Goal: Ask a question: Seek information or help from site administrators or community

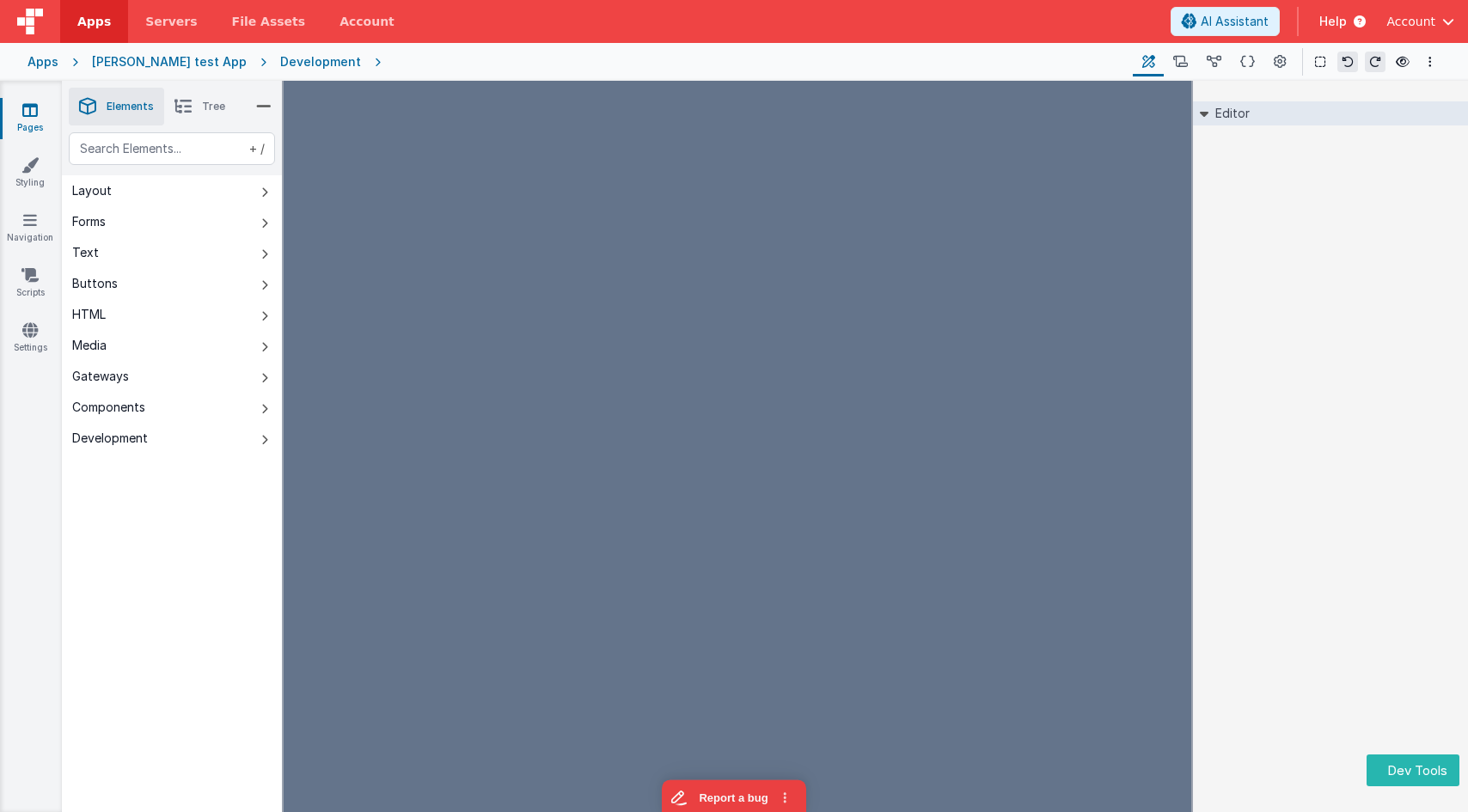
click at [40, 21] on img at bounding box center [30, 21] width 25 height 25
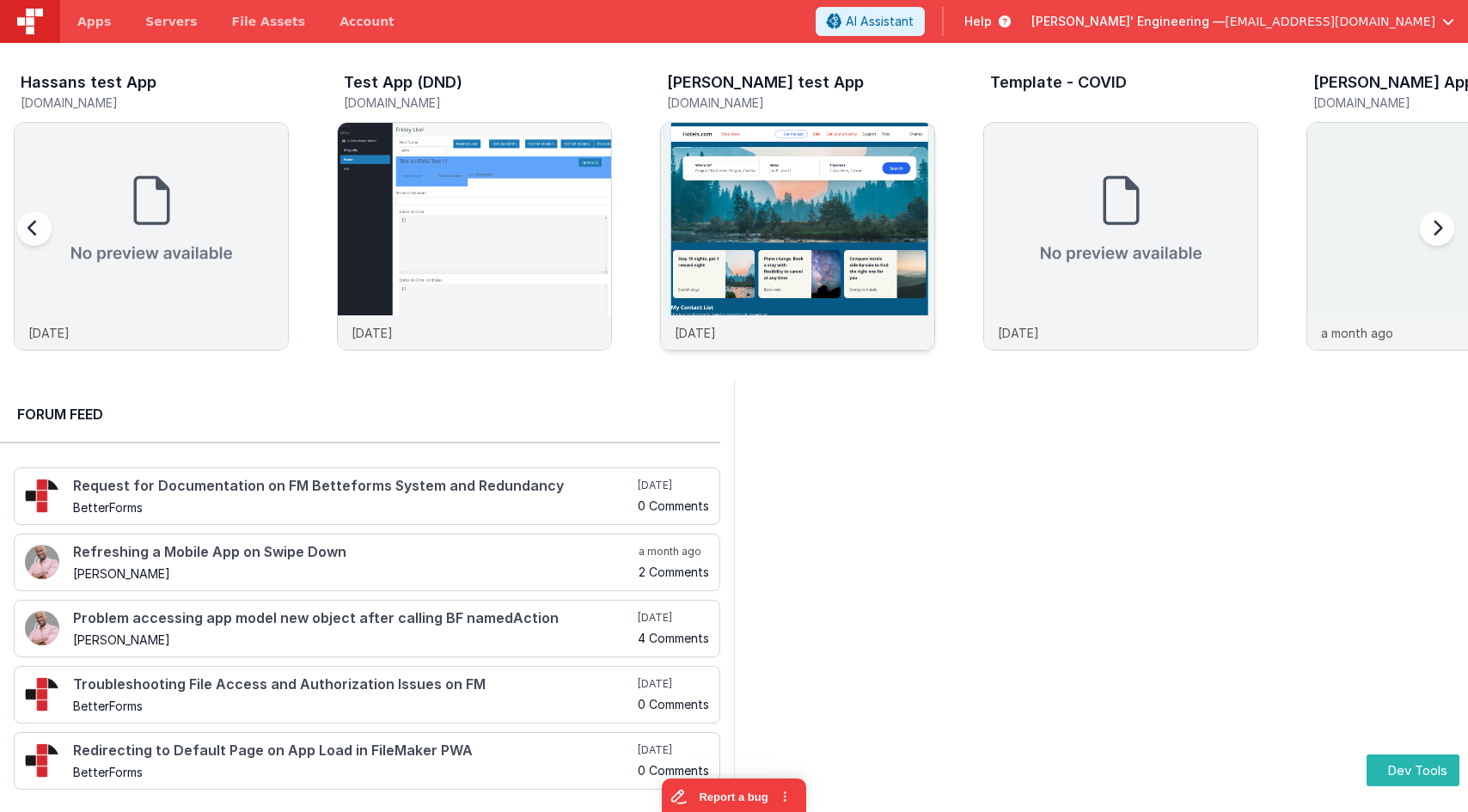
click at [769, 251] on img at bounding box center [797, 259] width 273 height 273
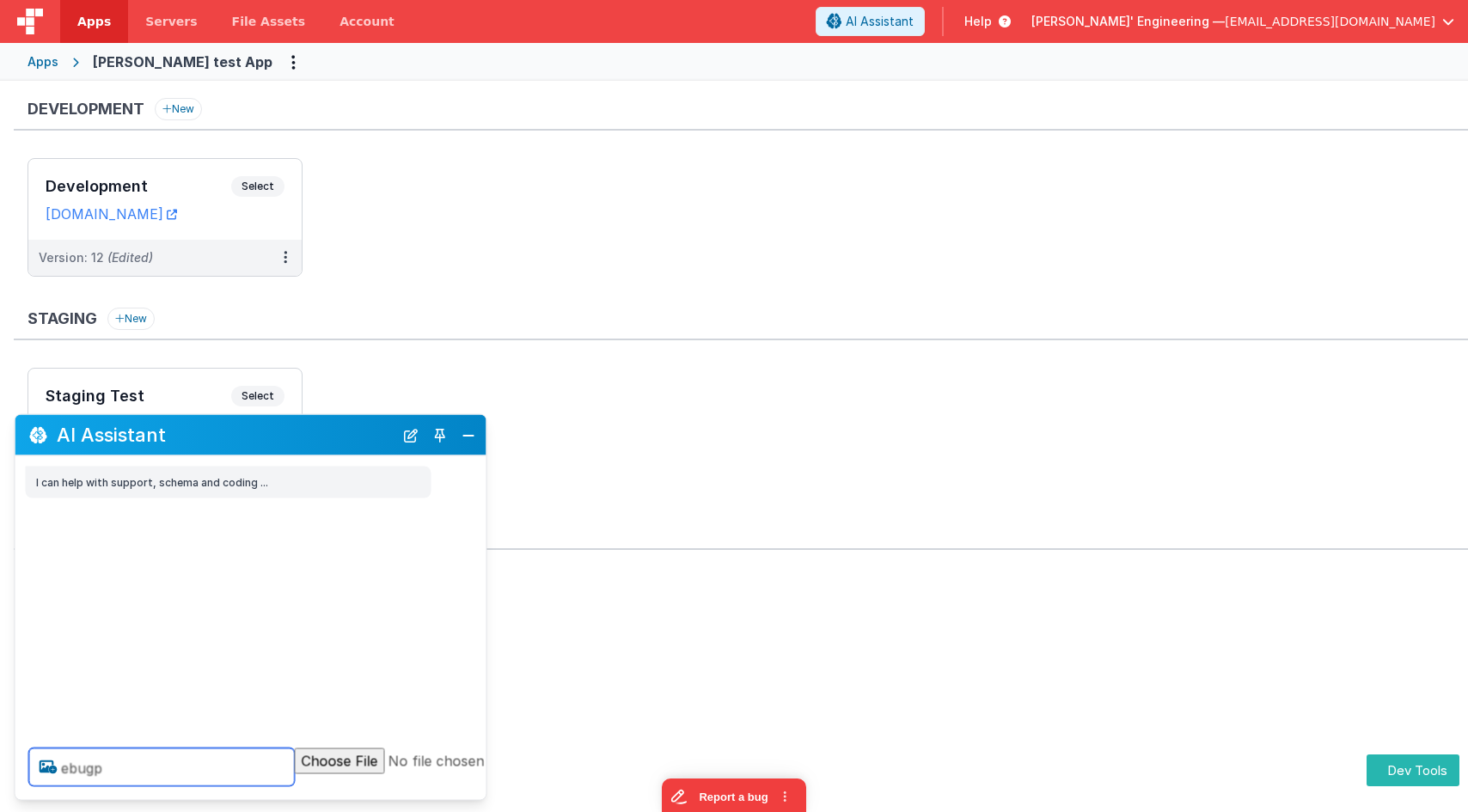
type textarea "ebugp"
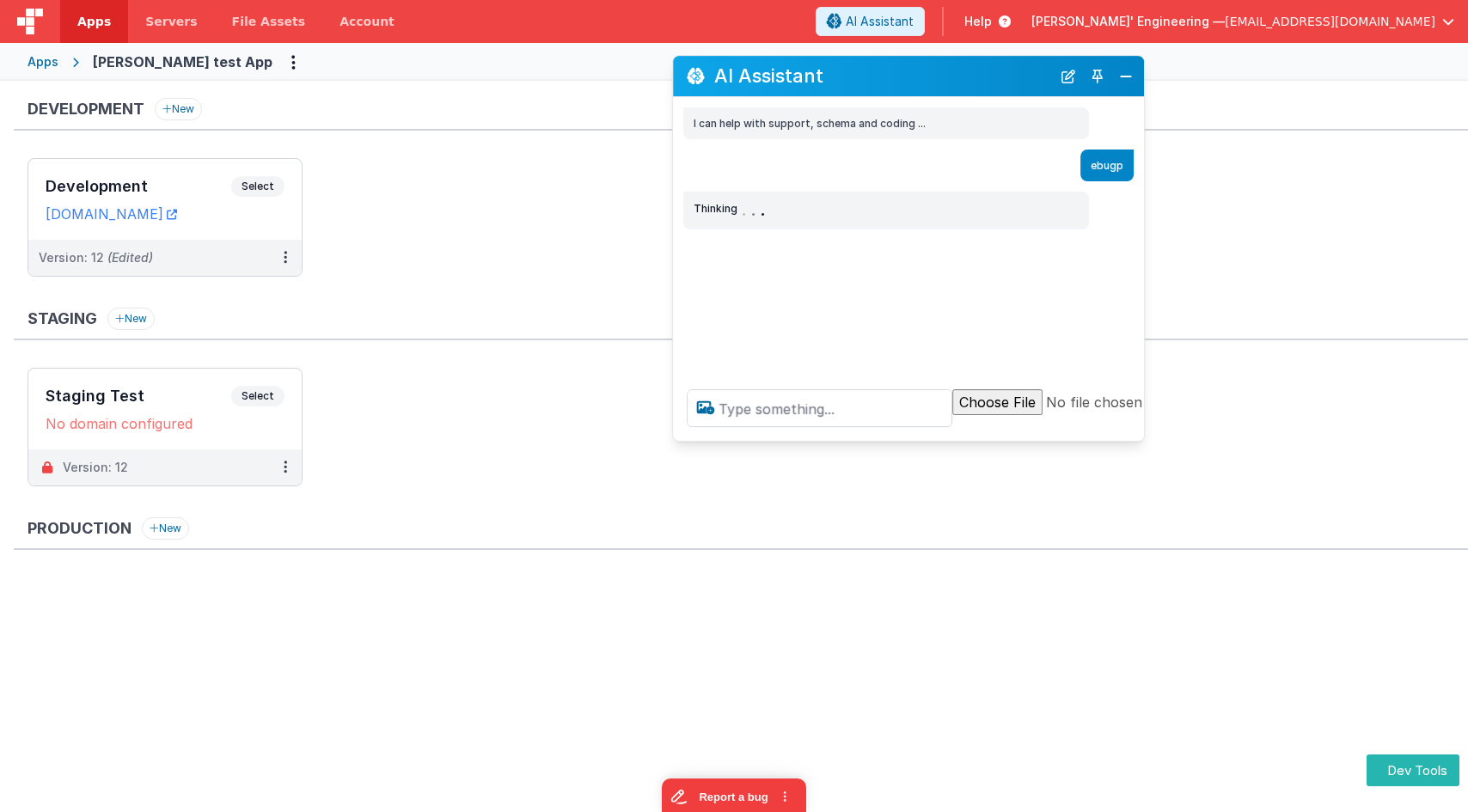
drag, startPoint x: 304, startPoint y: 430, endPoint x: 961, endPoint y: 78, distance: 745.4
click at [956, 74] on h2 "AI Assistant" at bounding box center [883, 76] width 337 height 20
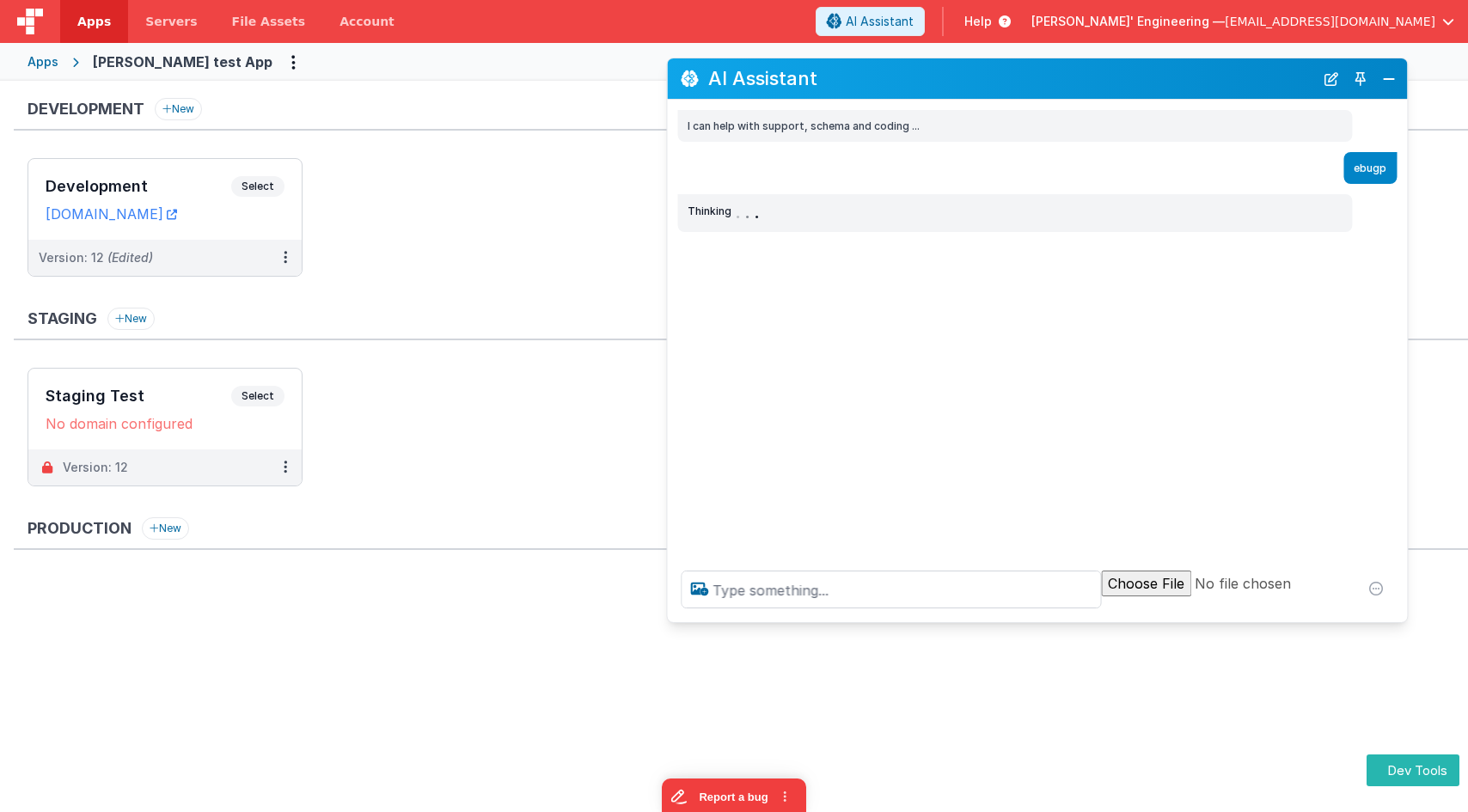
drag, startPoint x: 1132, startPoint y: 440, endPoint x: 1382, endPoint y: 592, distance: 292.6
click at [1403, 619] on div at bounding box center [1037, 590] width 740 height 65
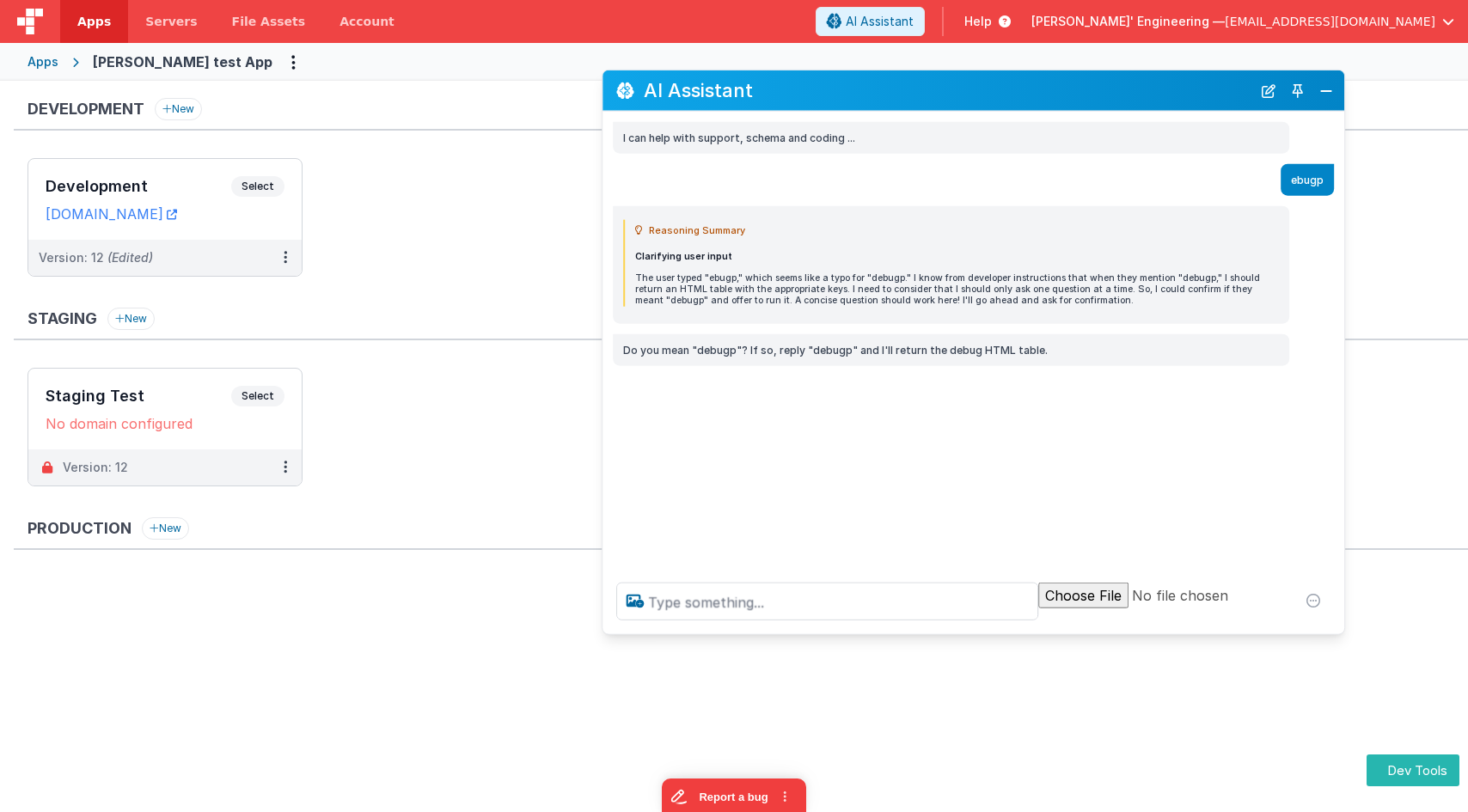
drag, startPoint x: 922, startPoint y: 78, endPoint x: 857, endPoint y: 90, distance: 66.1
click at [857, 90] on h2 "AI Assistant" at bounding box center [947, 90] width 607 height 20
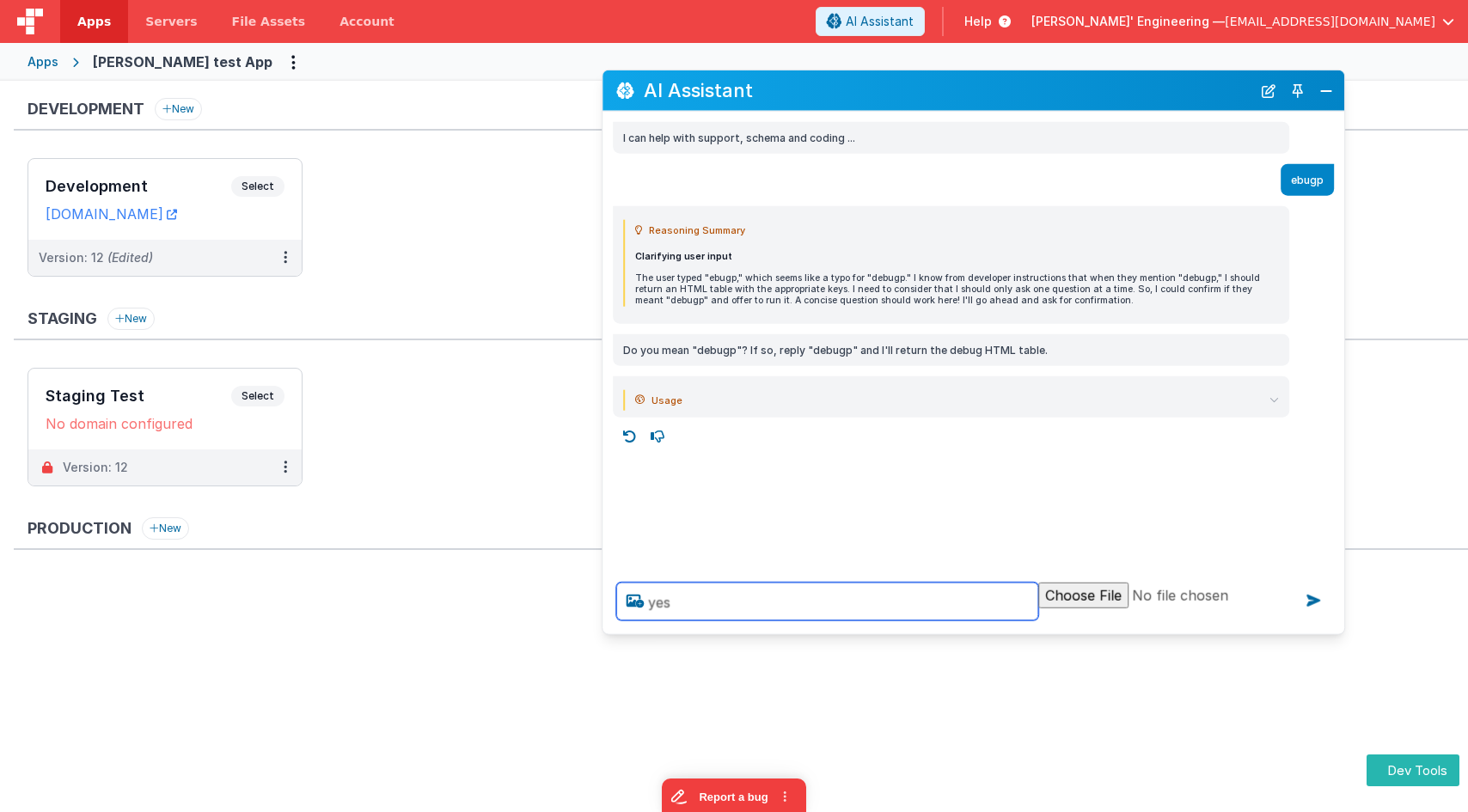
type textarea "yes"
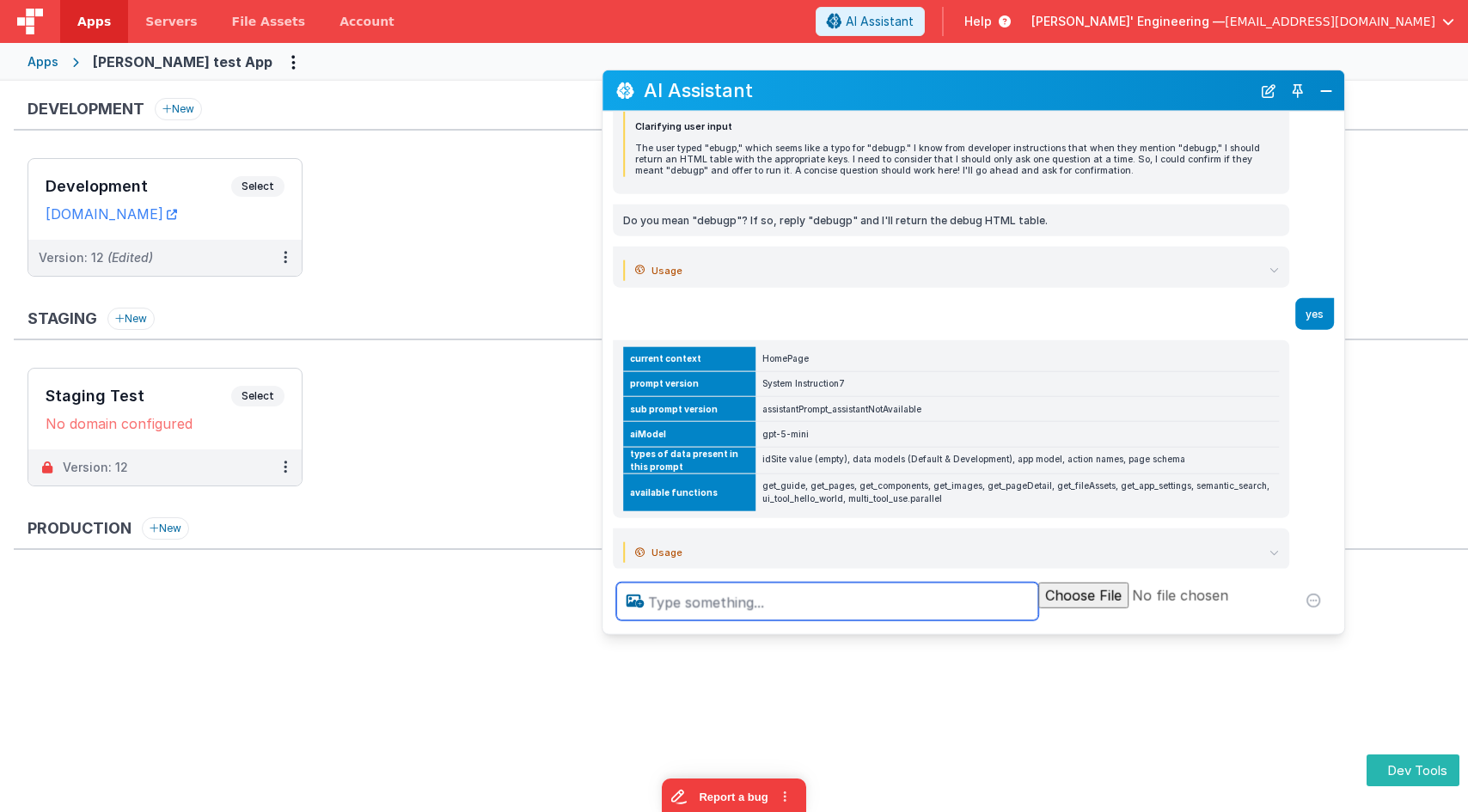
scroll to position [163, 0]
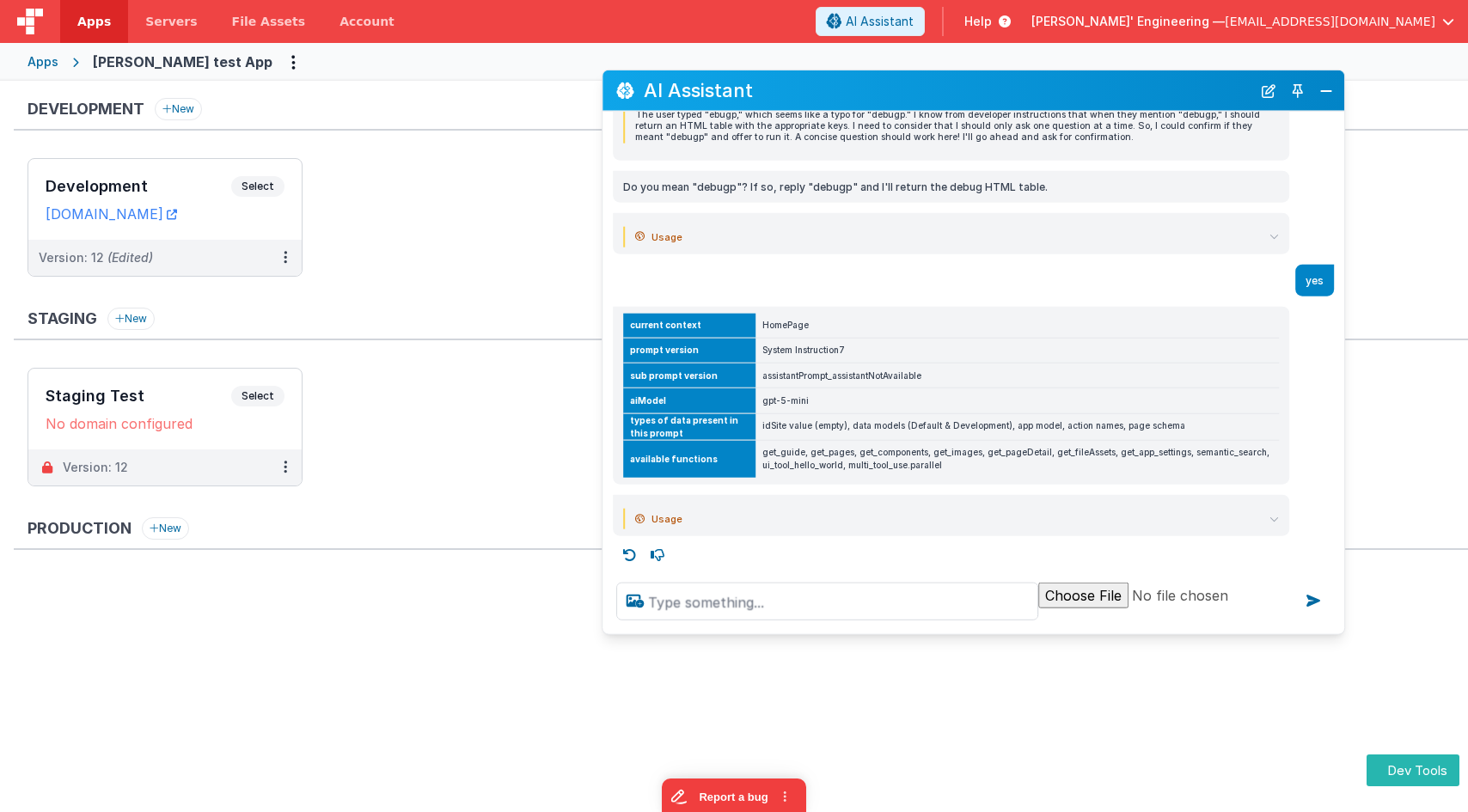
click at [36, 32] on img at bounding box center [30, 21] width 25 height 25
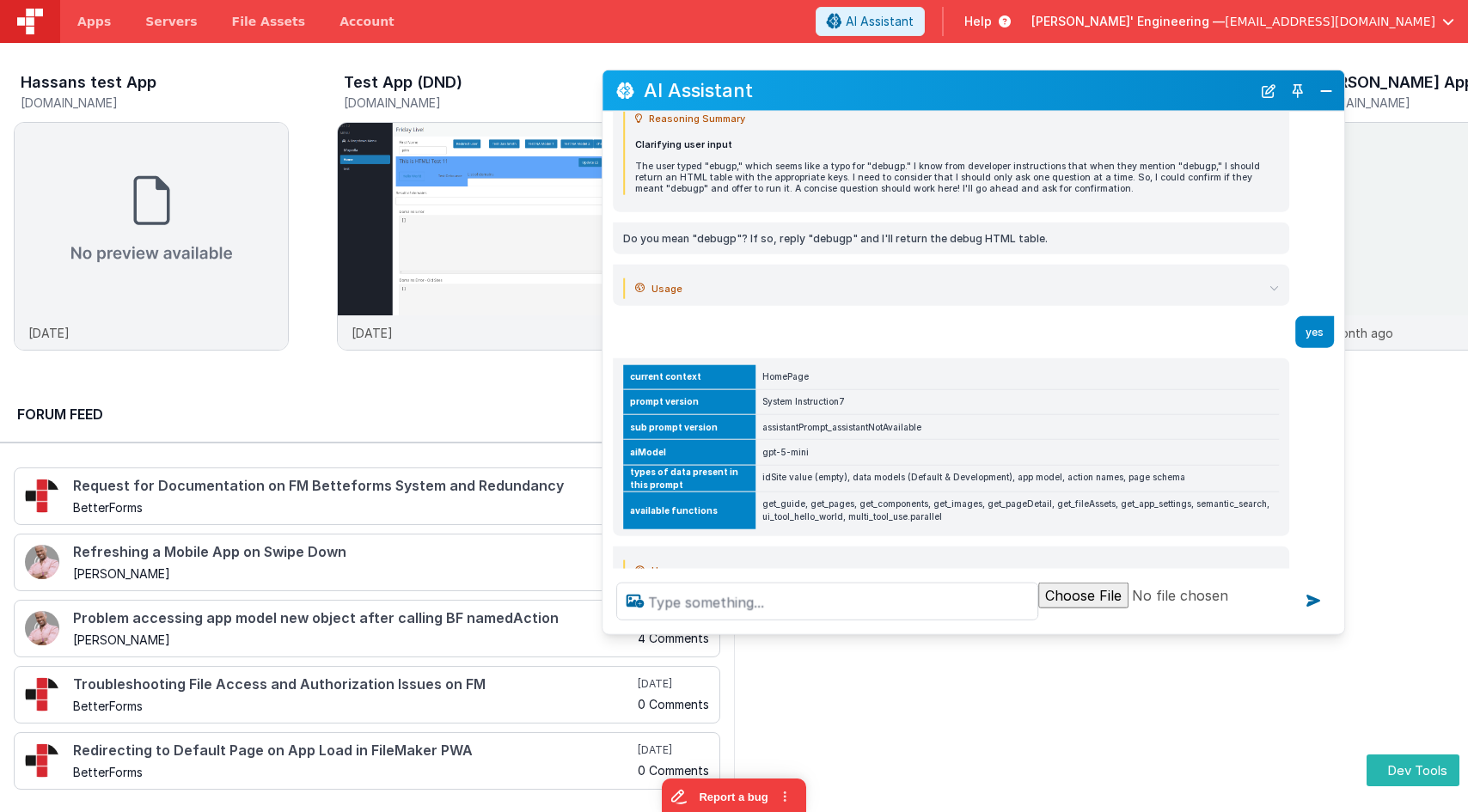
scroll to position [163, 0]
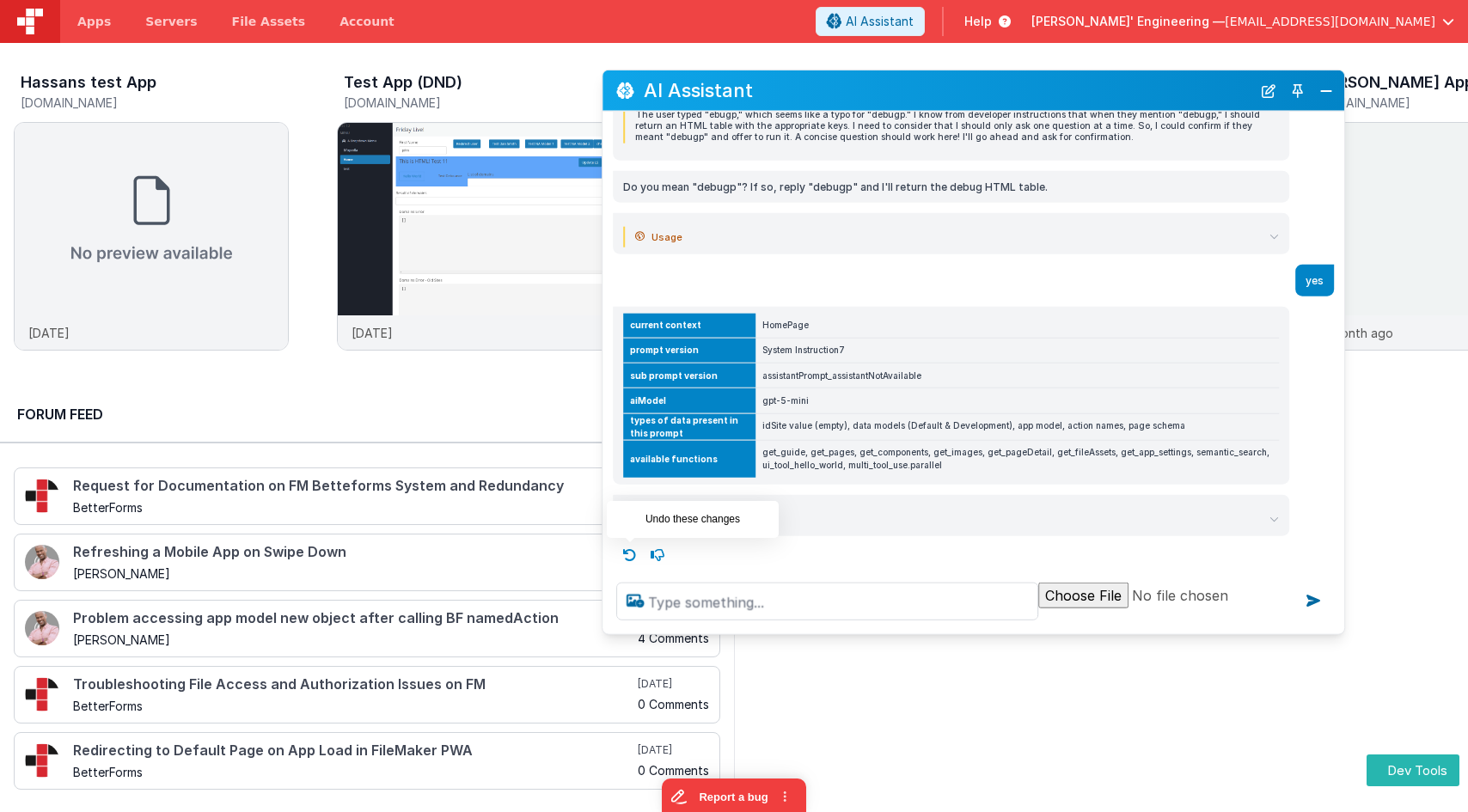
click at [625, 553] on icon at bounding box center [629, 555] width 27 height 27
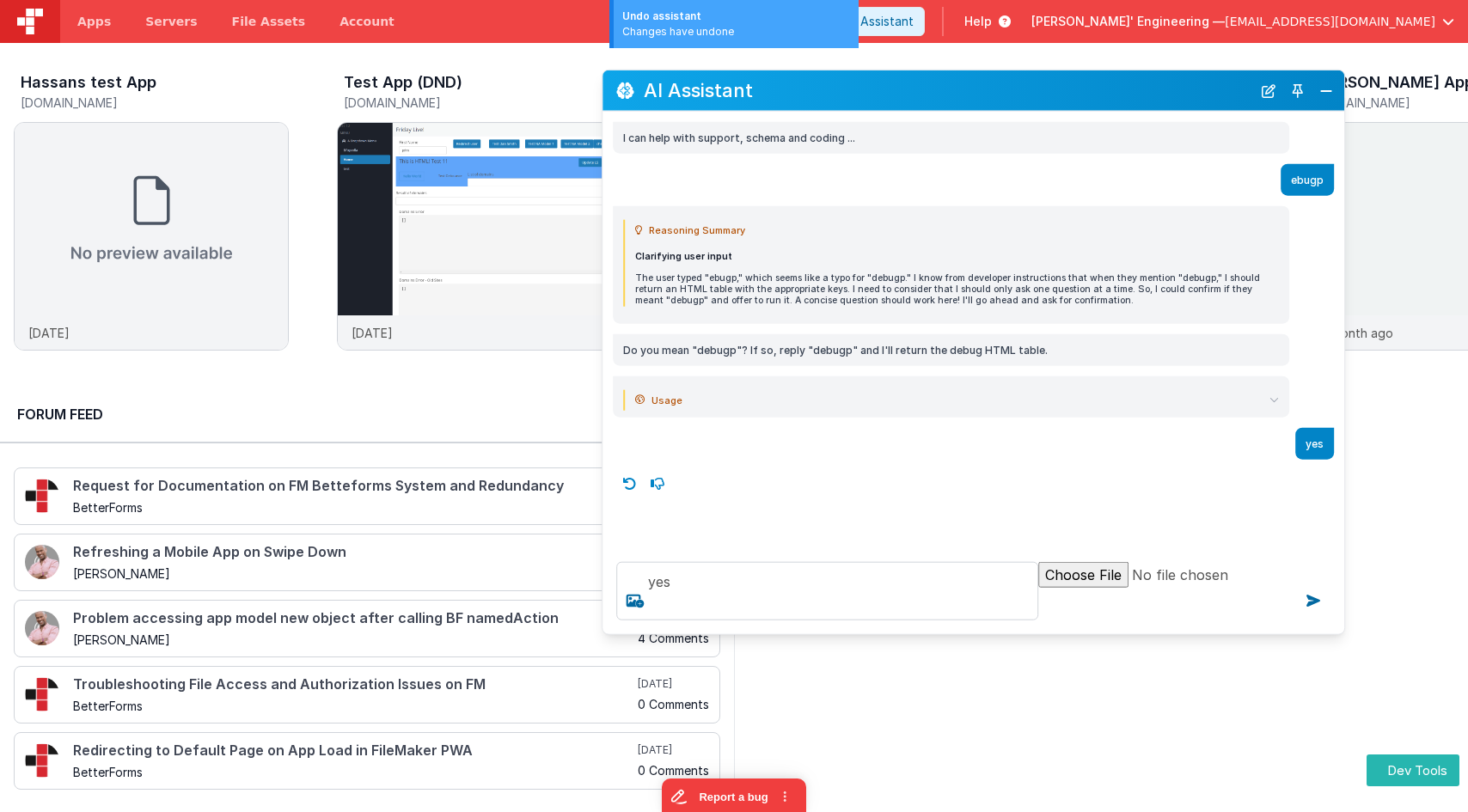
scroll to position [0, 0]
click at [632, 474] on icon at bounding box center [629, 482] width 27 height 27
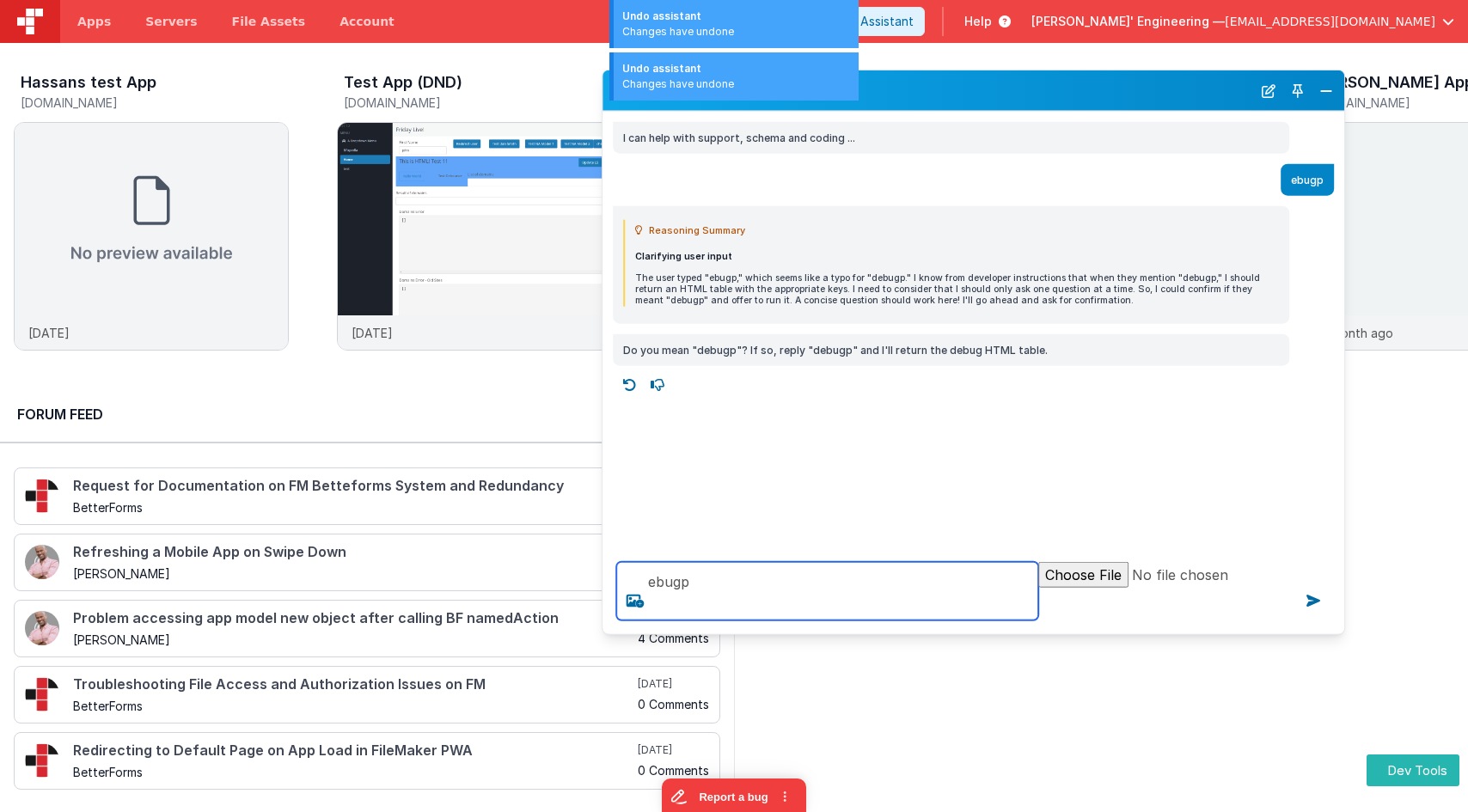
click at [724, 589] on textarea "ebugp" at bounding box center [827, 591] width 422 height 58
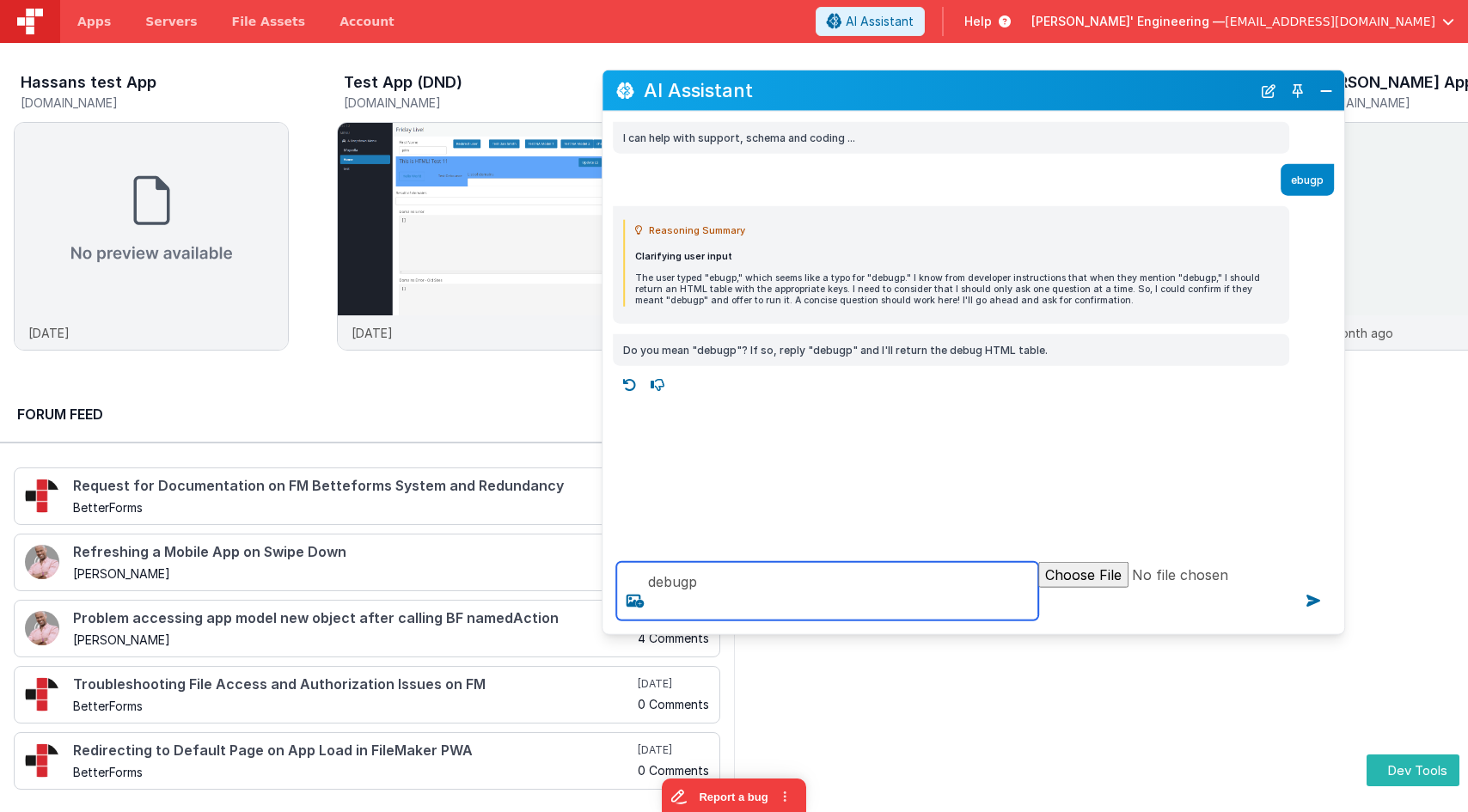
type textarea "d ebugp"
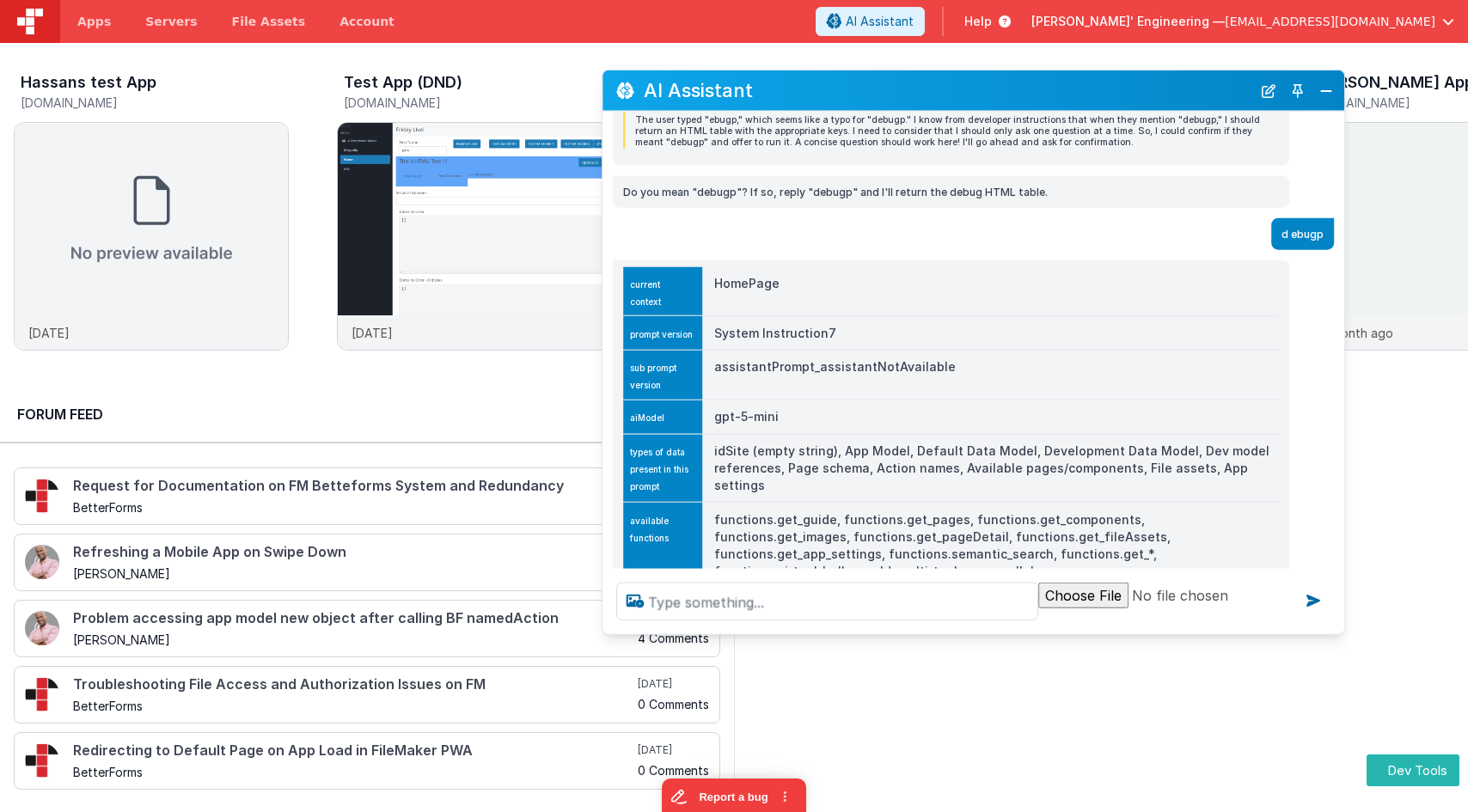
scroll to position [202, 0]
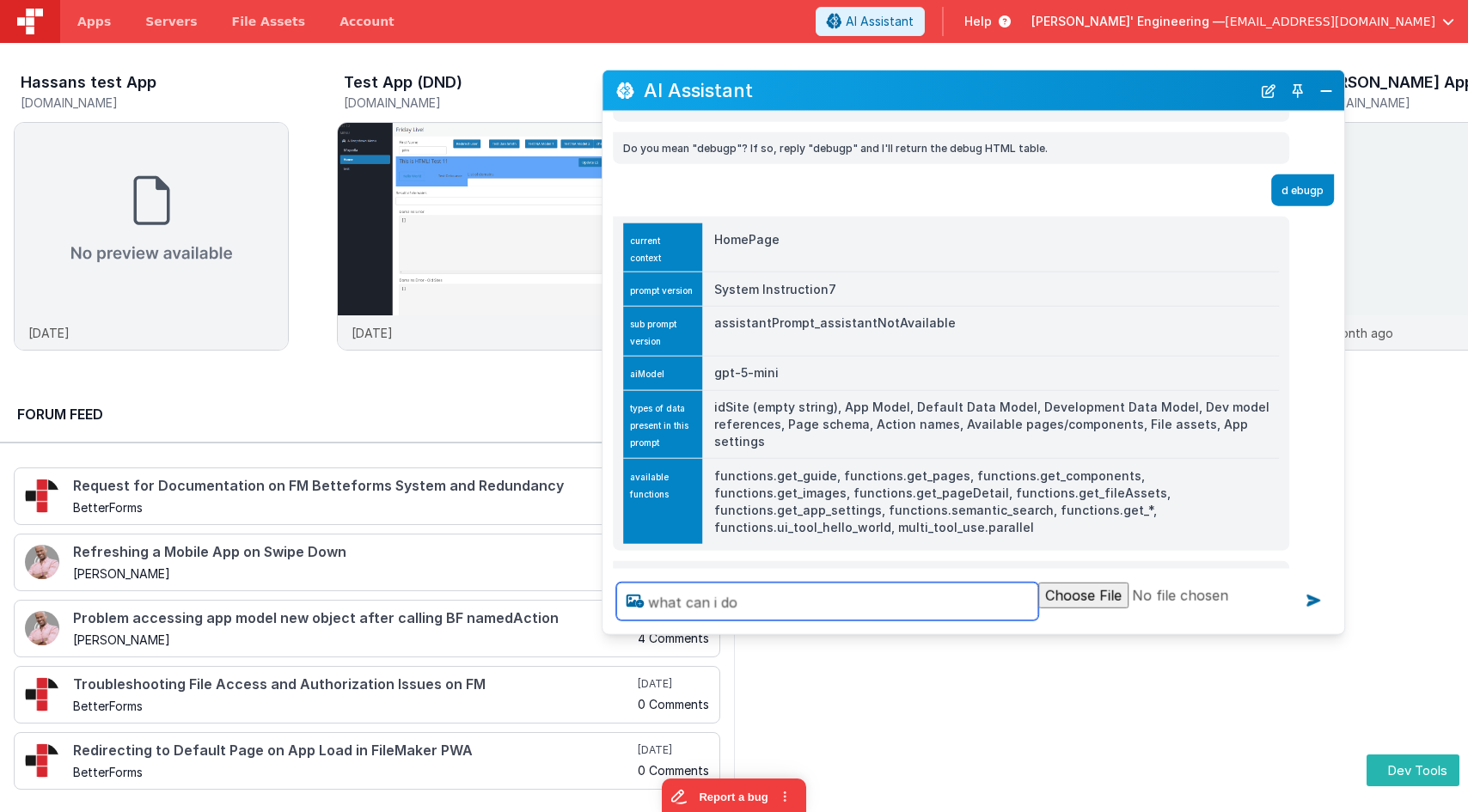
type textarea "what can i do"
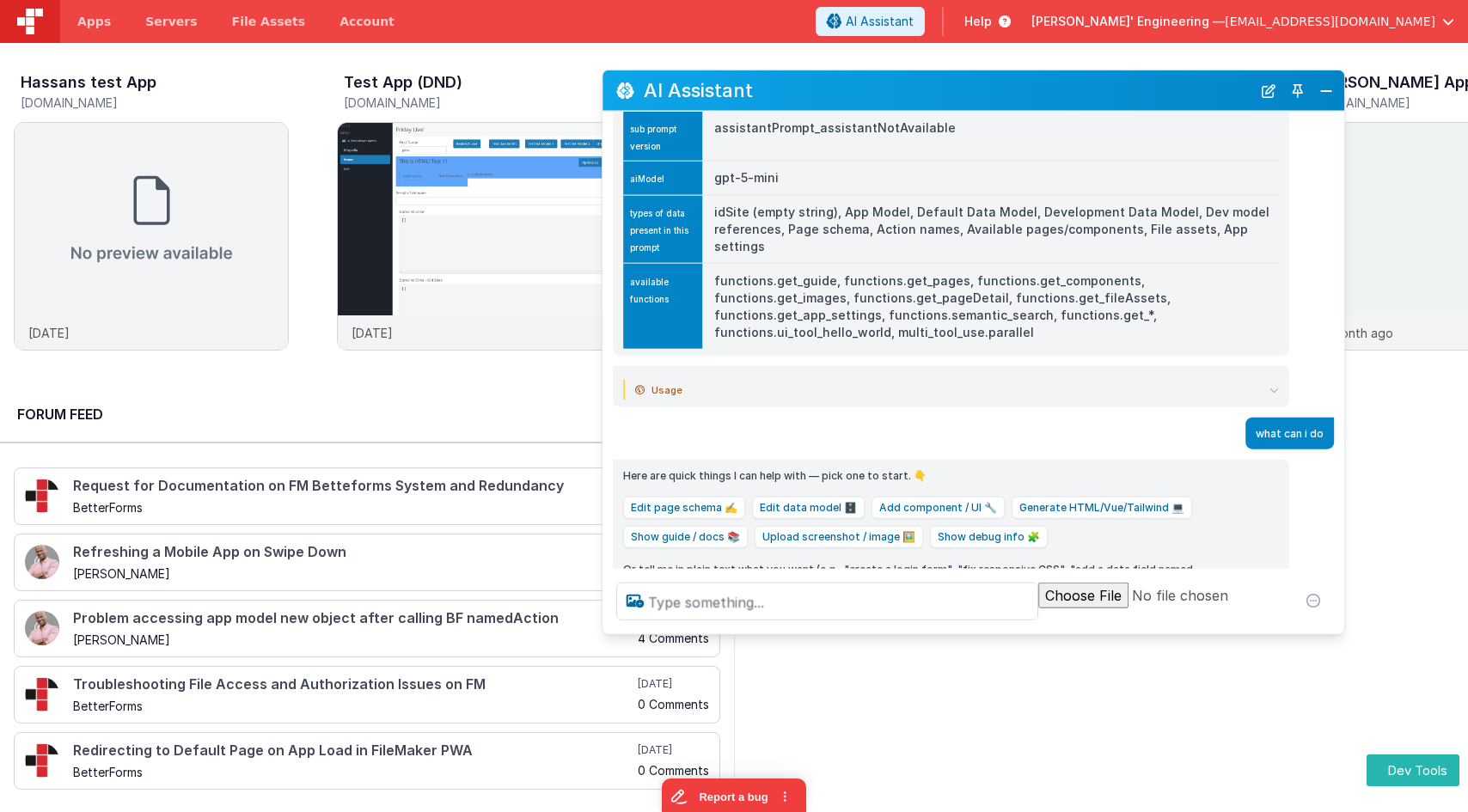
scroll to position [398, 0]
drag, startPoint x: 781, startPoint y: 90, endPoint x: 795, endPoint y: 74, distance: 21.3
click at [795, 74] on div "AI Assistant" at bounding box center [973, 91] width 742 height 40
drag, startPoint x: 847, startPoint y: 79, endPoint x: 866, endPoint y: 83, distance: 19.4
click at [866, 83] on h2 "AI Assistant" at bounding box center [947, 90] width 607 height 20
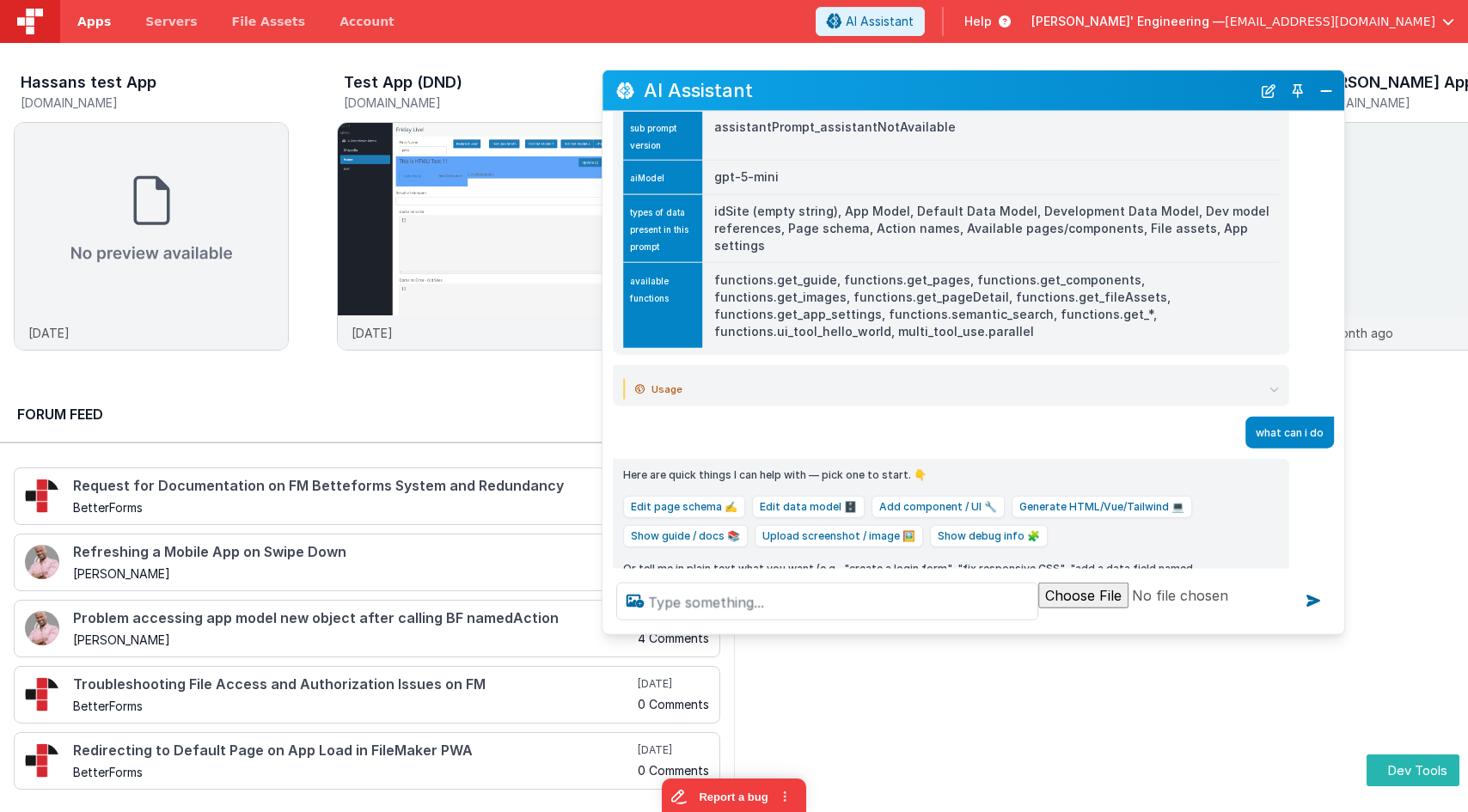
click at [90, 23] on span "Apps" at bounding box center [94, 22] width 33 height 18
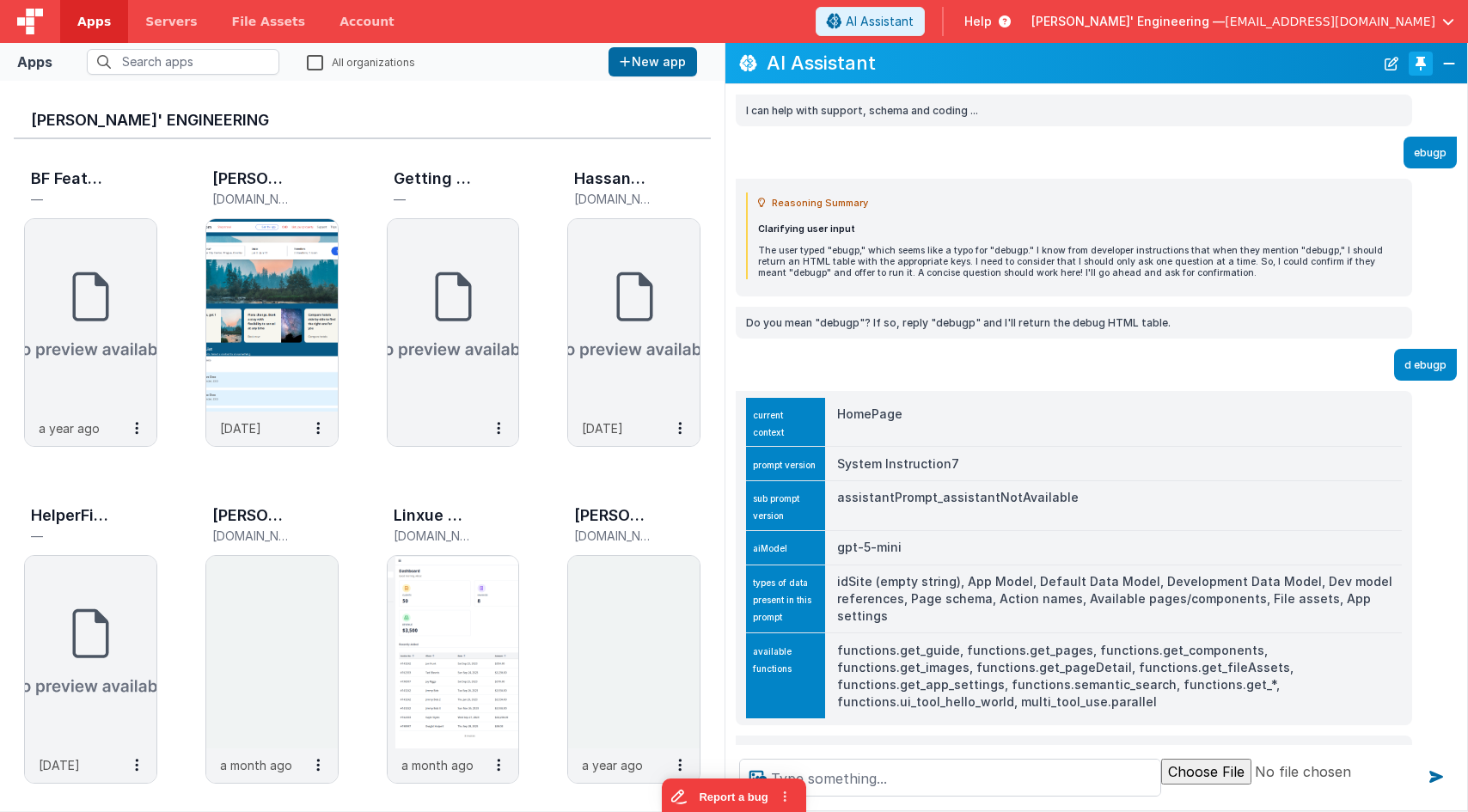
click at [1415, 65] on button "Toggle Pin" at bounding box center [1421, 63] width 24 height 24
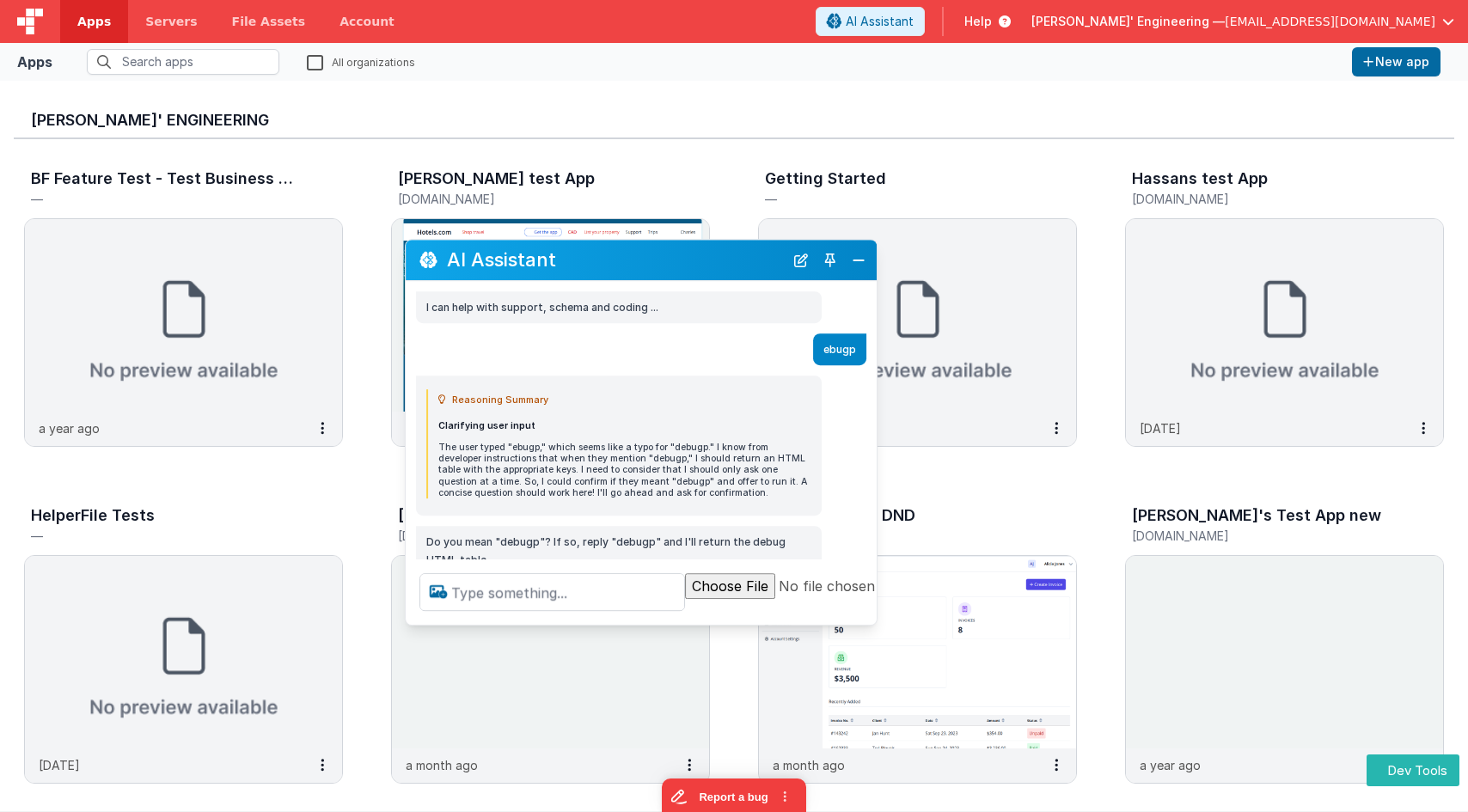
drag, startPoint x: 298, startPoint y: 431, endPoint x: 688, endPoint y: 257, distance: 427.1
click at [688, 257] on h2 "AI Assistant" at bounding box center [614, 260] width 337 height 20
click at [588, 216] on div "Charles GUI test App charlesguidev.fmbetterforms.com" at bounding box center [550, 191] width 319 height 55
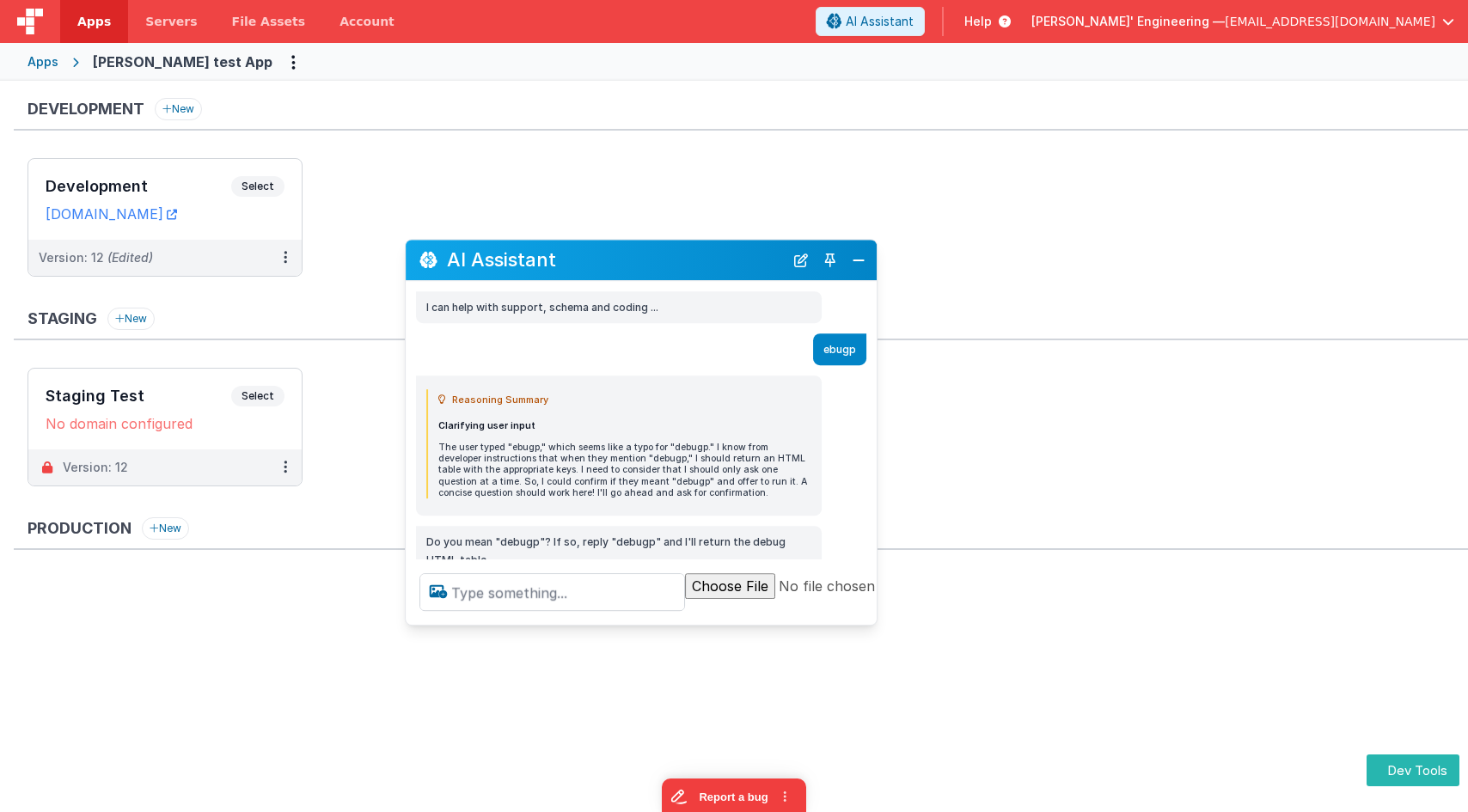
click at [471, 233] on ul "Development Select URLs charlesguidev.fmbetterforms.com Version: 12 (Edited)" at bounding box center [747, 226] width 1441 height 135
drag, startPoint x: 535, startPoint y: 265, endPoint x: 517, endPoint y: 228, distance: 41.1
click at [461, 234] on section "Development New Development Select URLs charlesguidev.fmbetterforms.com Version…" at bounding box center [734, 446] width 1468 height 731
click at [865, 260] on button "Close" at bounding box center [858, 260] width 22 height 24
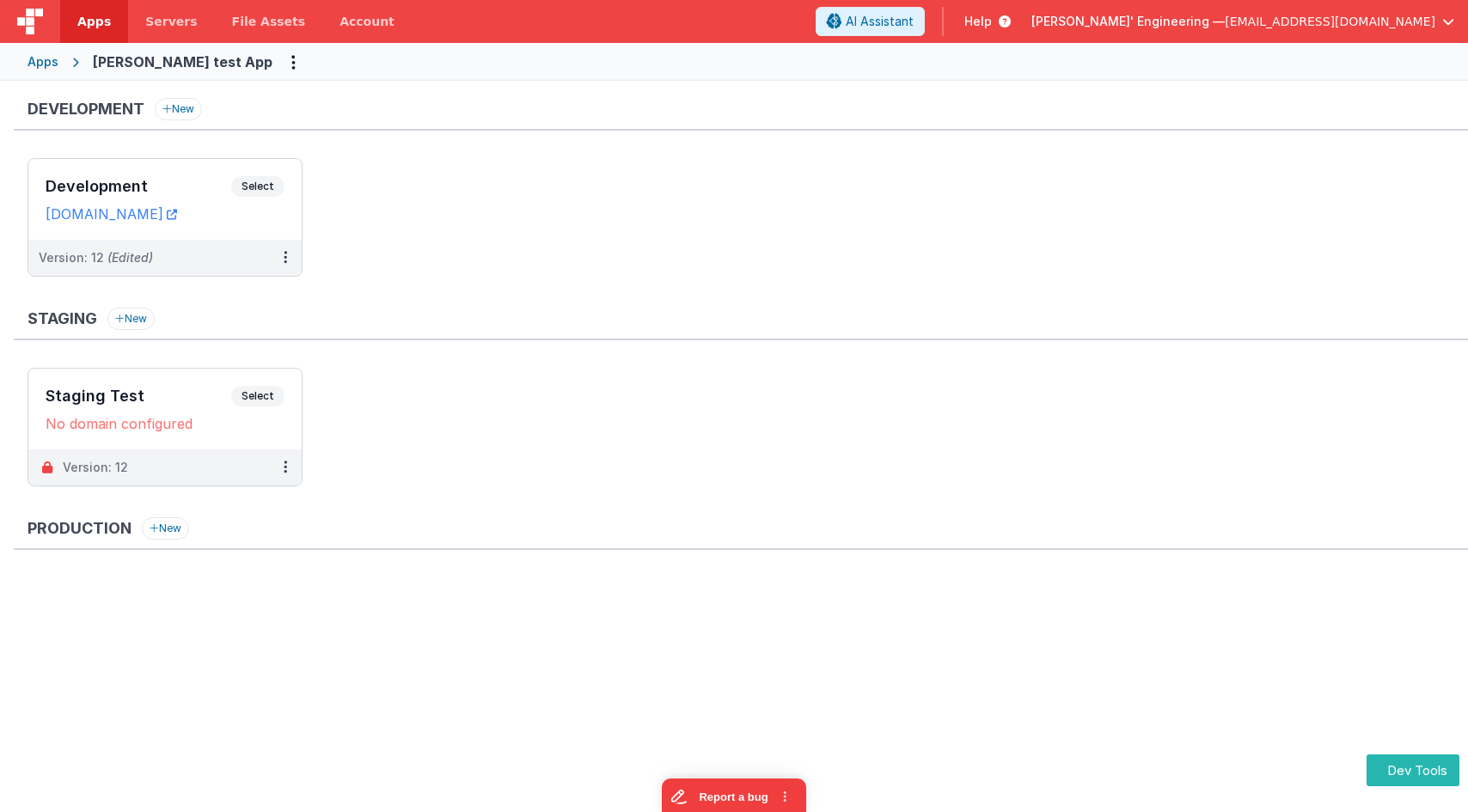
click at [475, 228] on ul "Development Select URLs charlesguidev.fmbetterforms.com Version: 12 (Edited)" at bounding box center [747, 226] width 1441 height 135
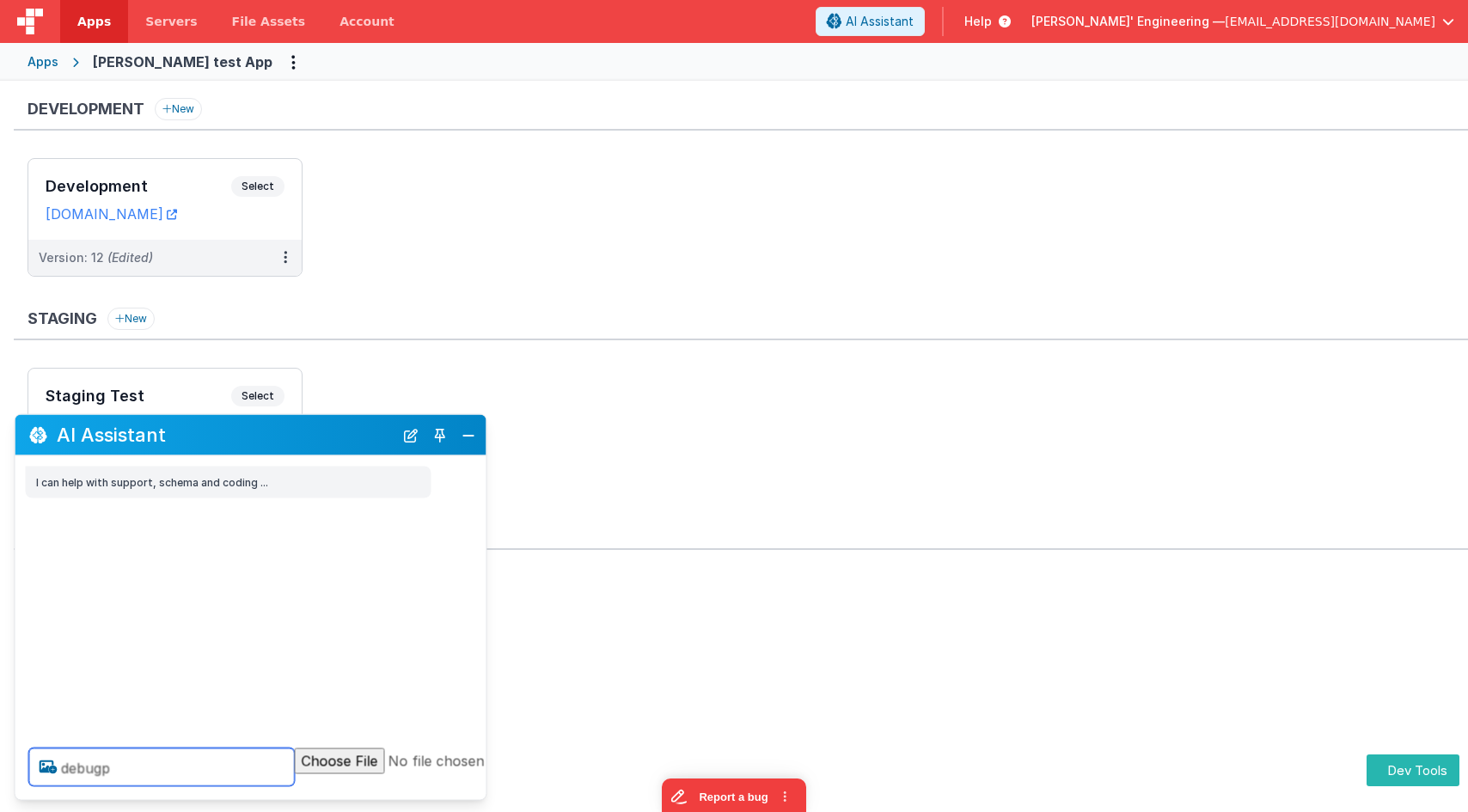
type textarea "d ebugp"
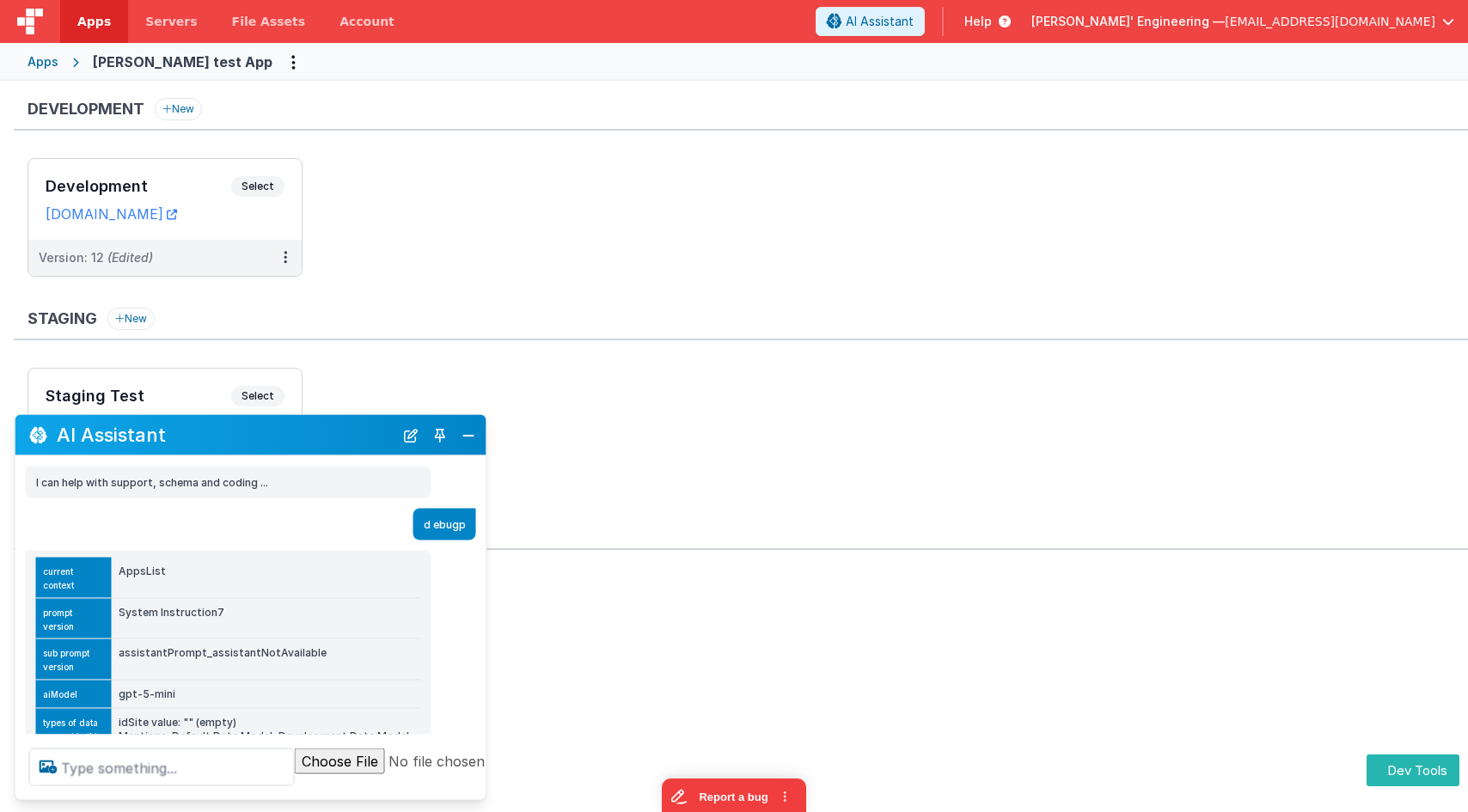
scroll to position [66, 0]
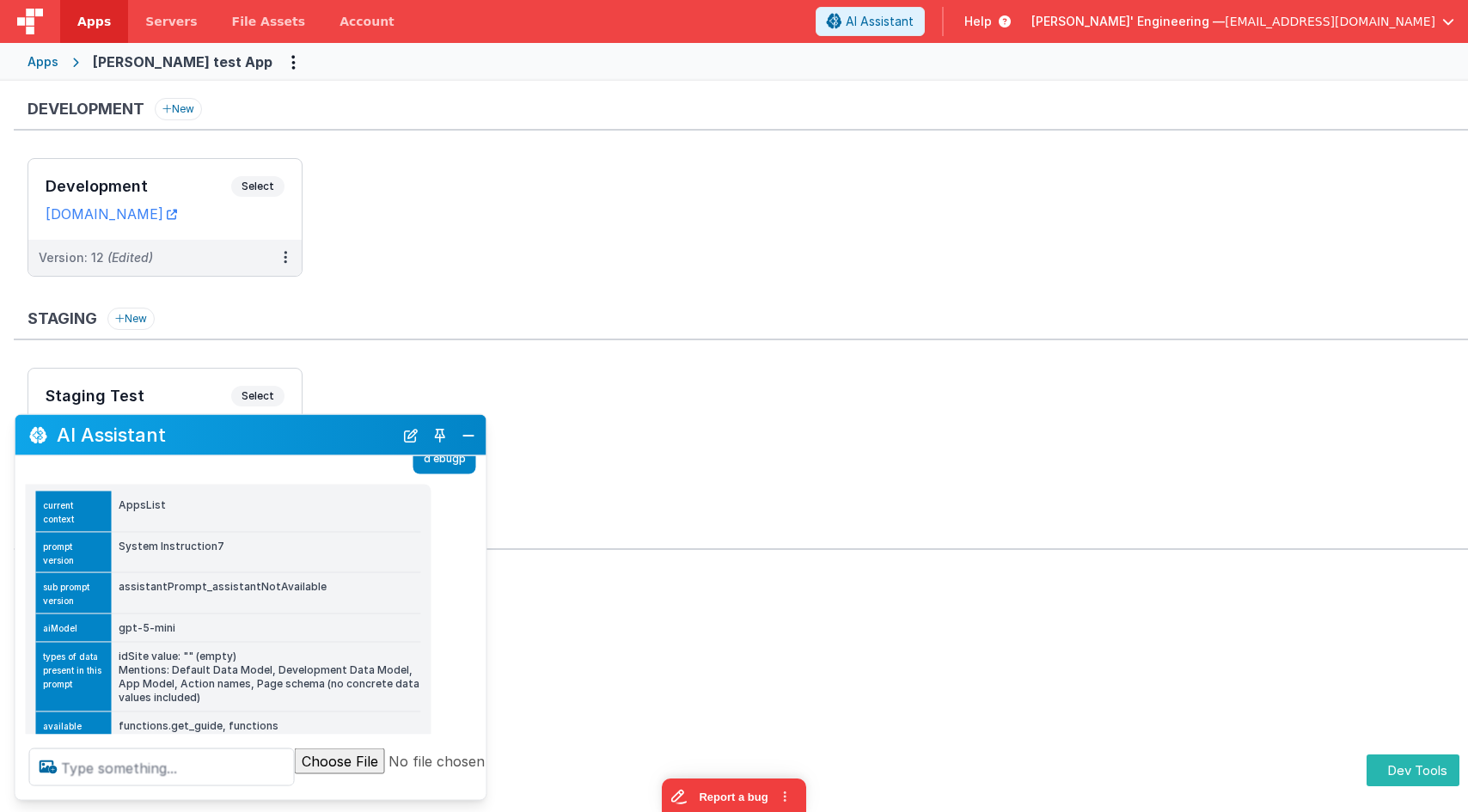
click at [193, 572] on td "assistantPrompt_assistantNotAvailable" at bounding box center [266, 592] width 309 height 41
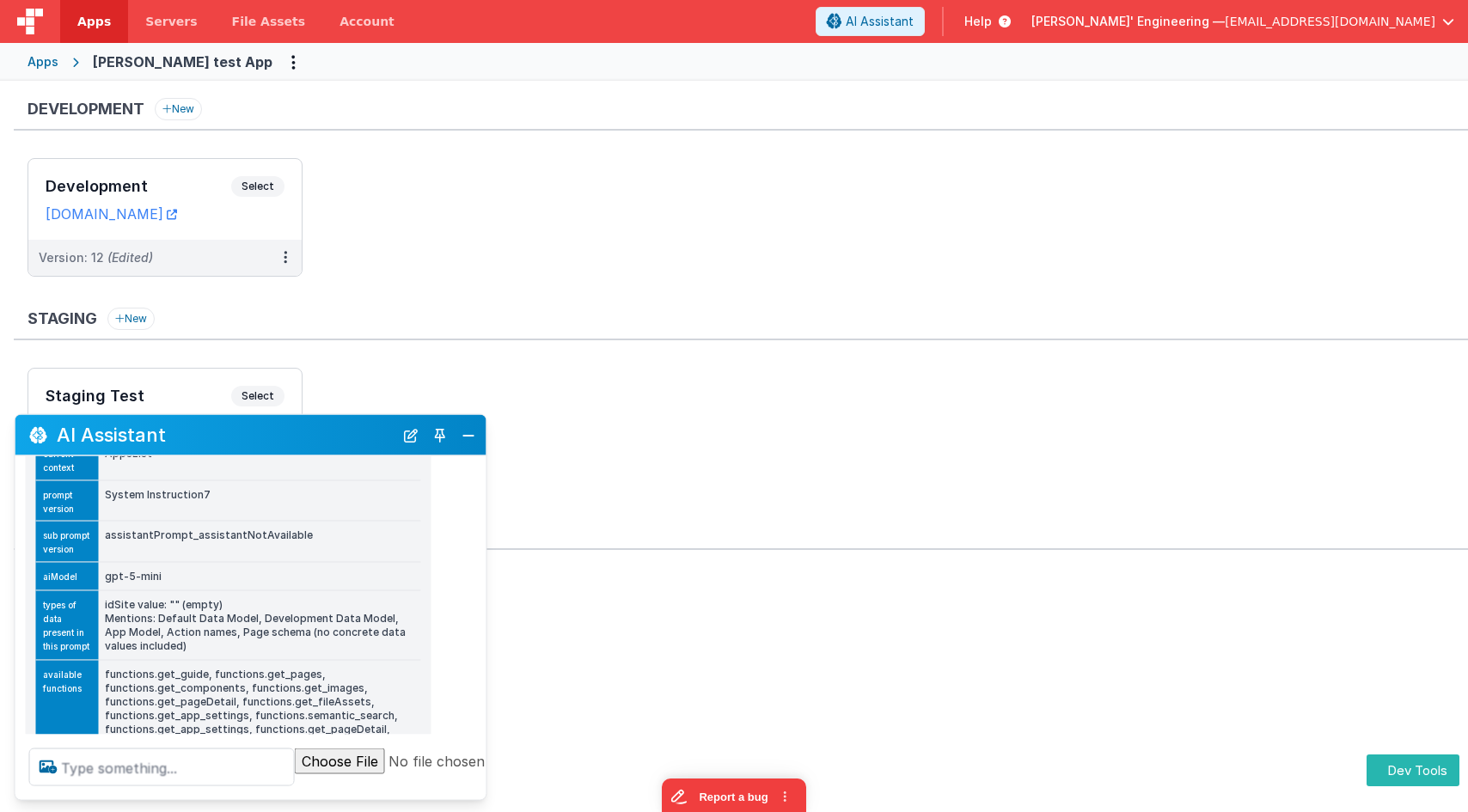
click at [150, 505] on tbody "current context AppsList prompt version System Instruction7 sub prompt version …" at bounding box center [229, 598] width 385 height 317
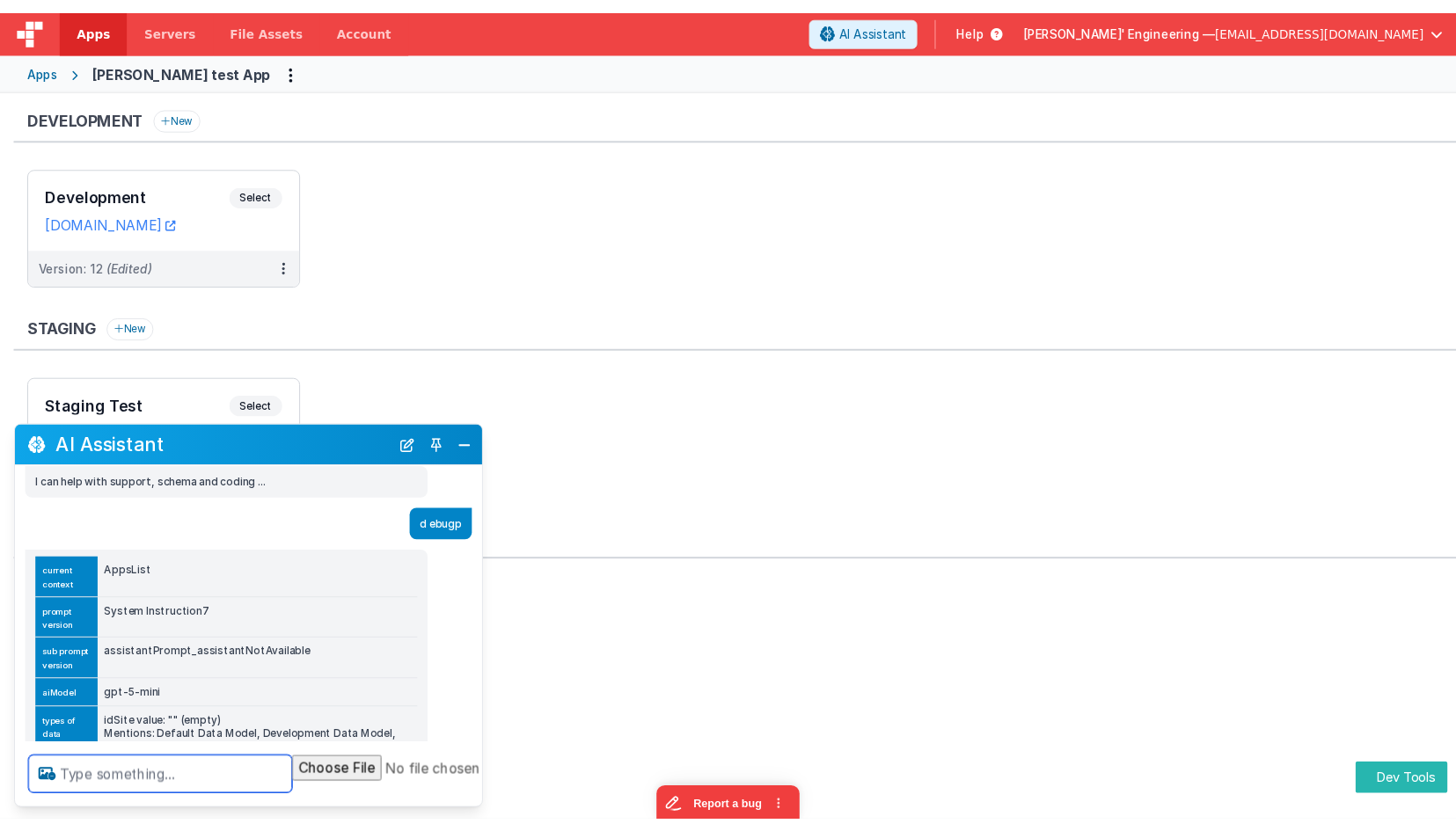
scroll to position [0, 0]
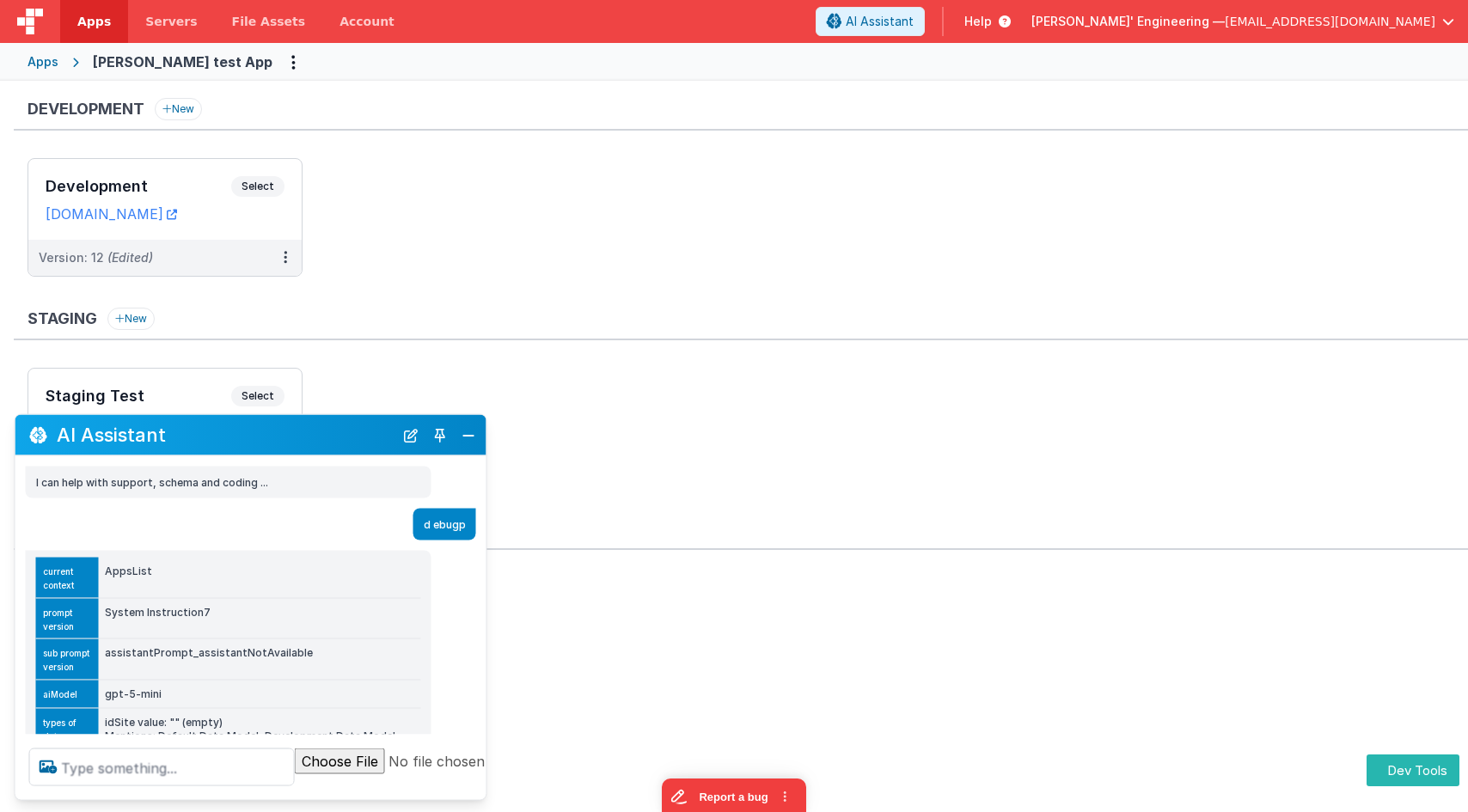
click at [129, 571] on td "AppsList" at bounding box center [258, 578] width 323 height 40
copy td "AppsList"
click at [410, 370] on ul "Staging Test Select URLs No domain configured Version: 12" at bounding box center [747, 436] width 1441 height 135
click at [412, 443] on button "New Chat" at bounding box center [411, 434] width 24 height 24
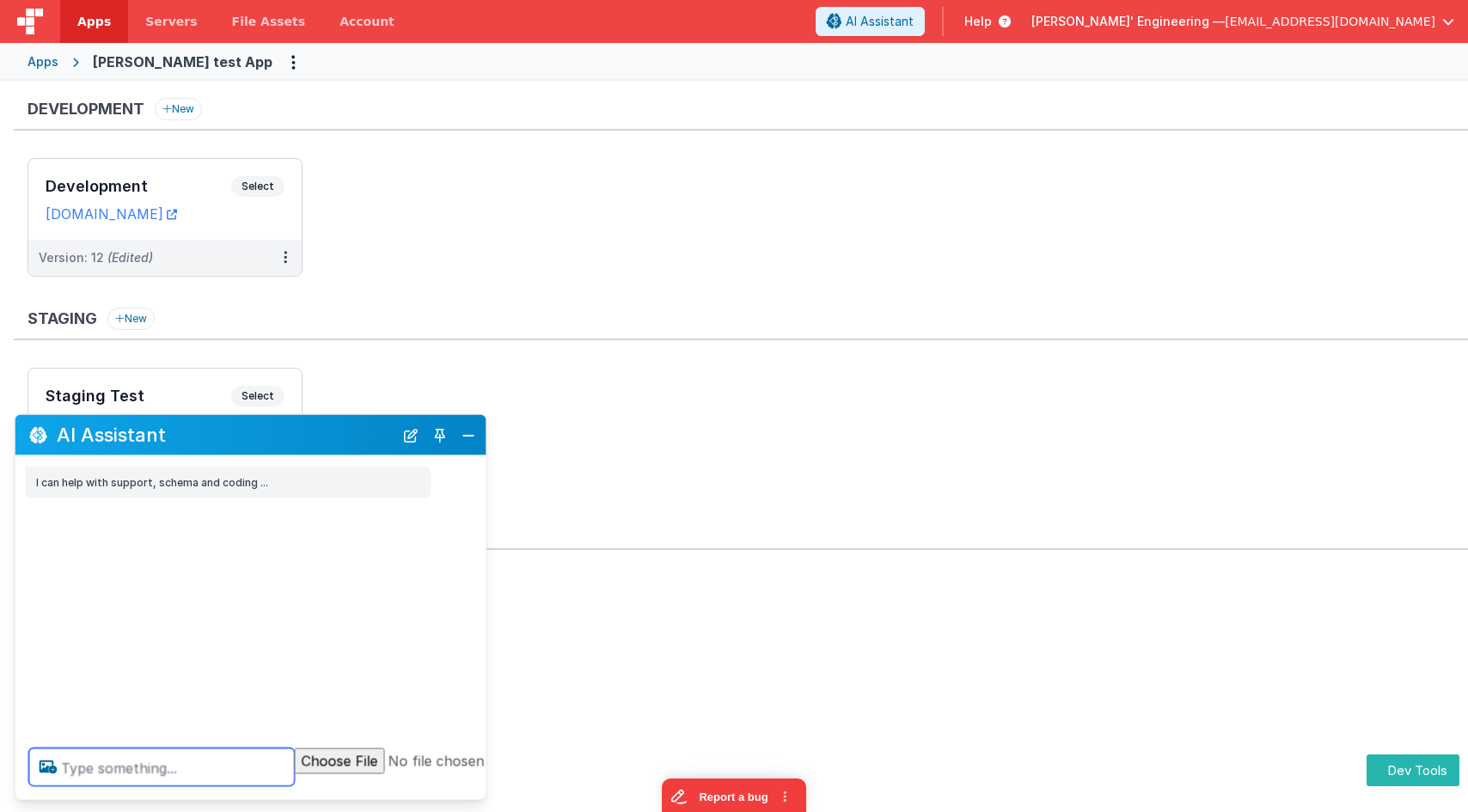
click at [214, 762] on textarea at bounding box center [162, 767] width 265 height 38
type textarea "test"
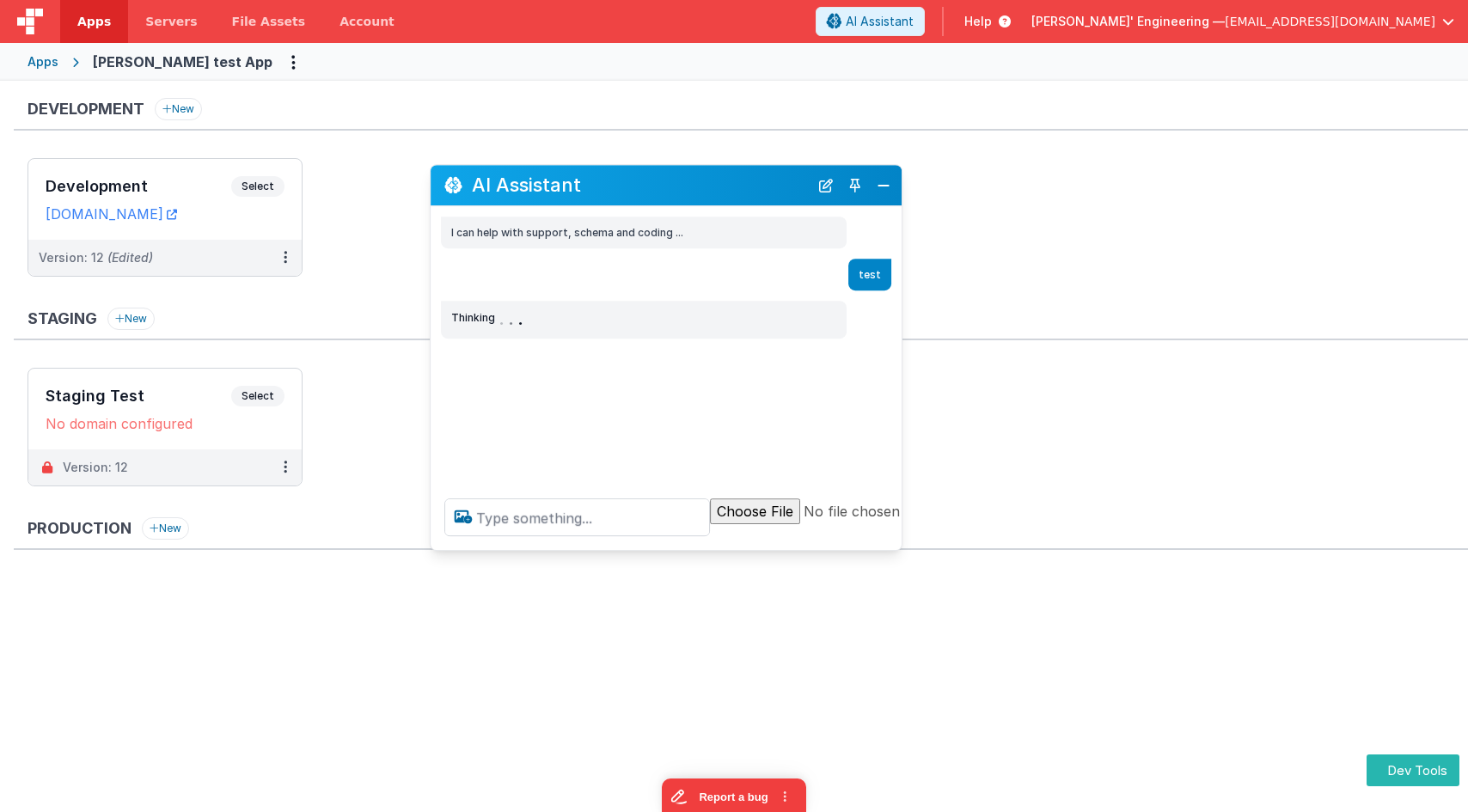
drag, startPoint x: 314, startPoint y: 435, endPoint x: 730, endPoint y: 185, distance: 485.3
click at [730, 185] on h2 "AI Assistant" at bounding box center [640, 185] width 337 height 20
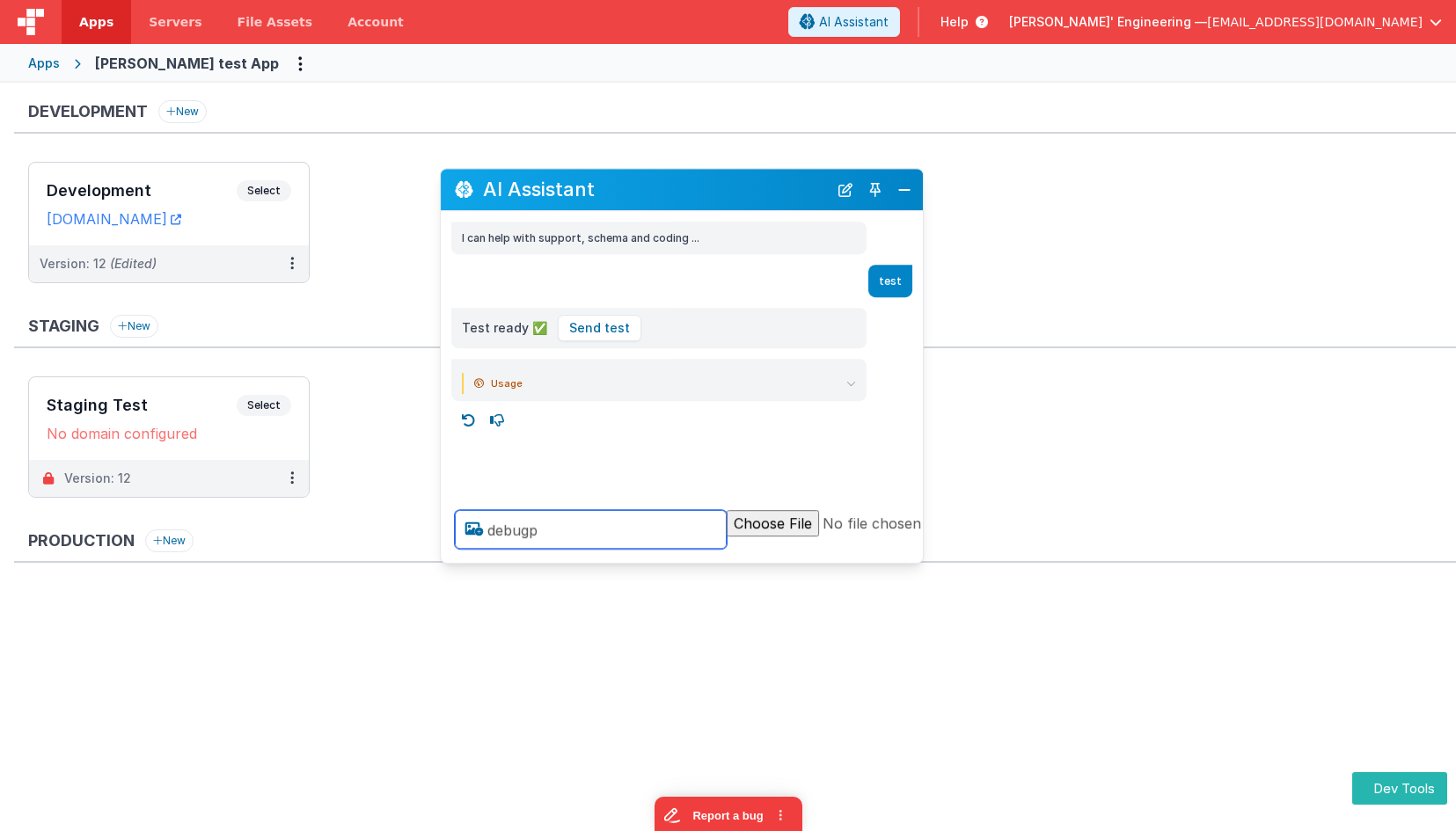
type textarea "debugp"
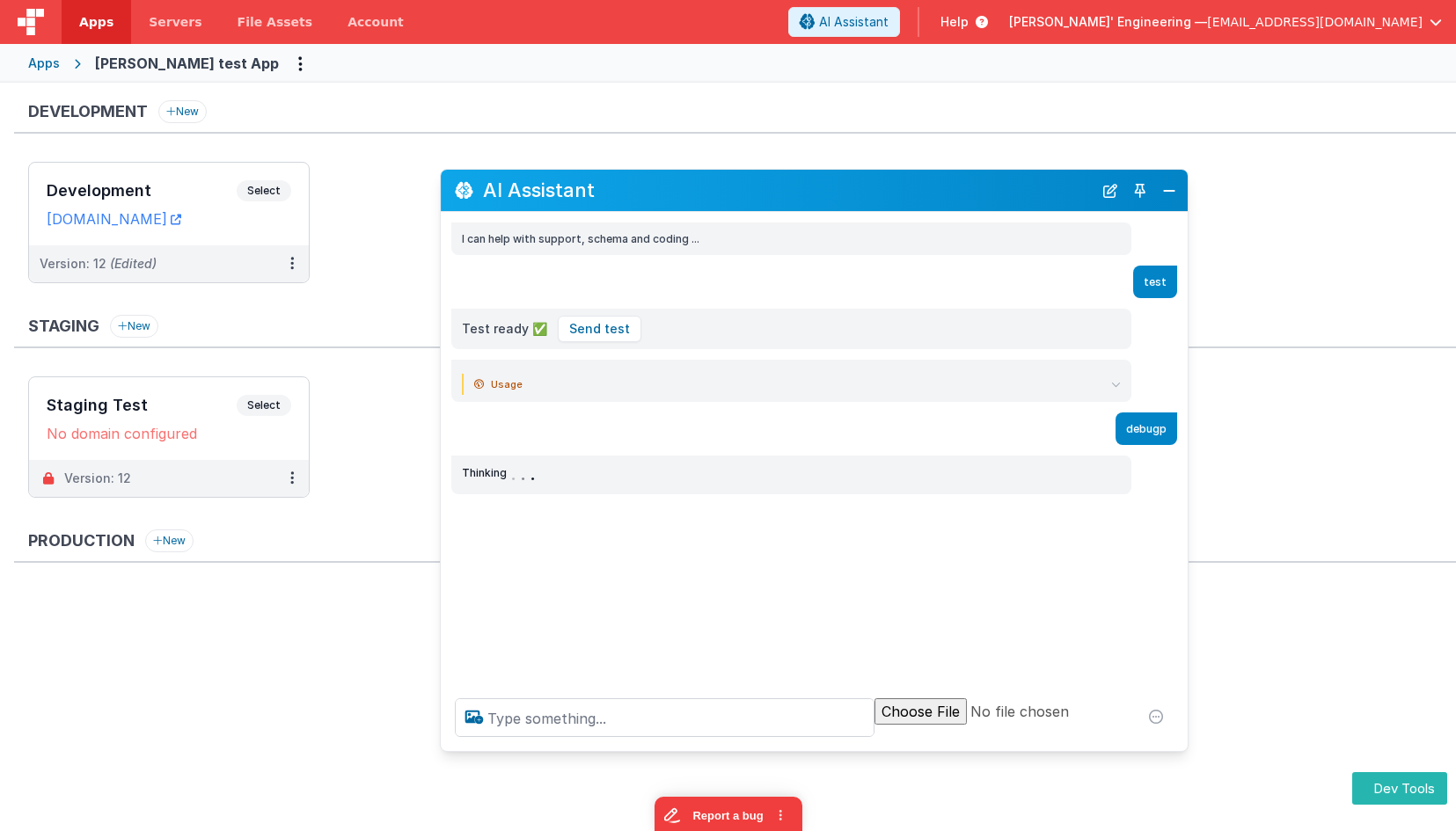
drag, startPoint x: 915, startPoint y: 552, endPoint x: 1186, endPoint y: 743, distance: 331.5
click at [1186, 743] on div at bounding box center [814, 718] width 747 height 67
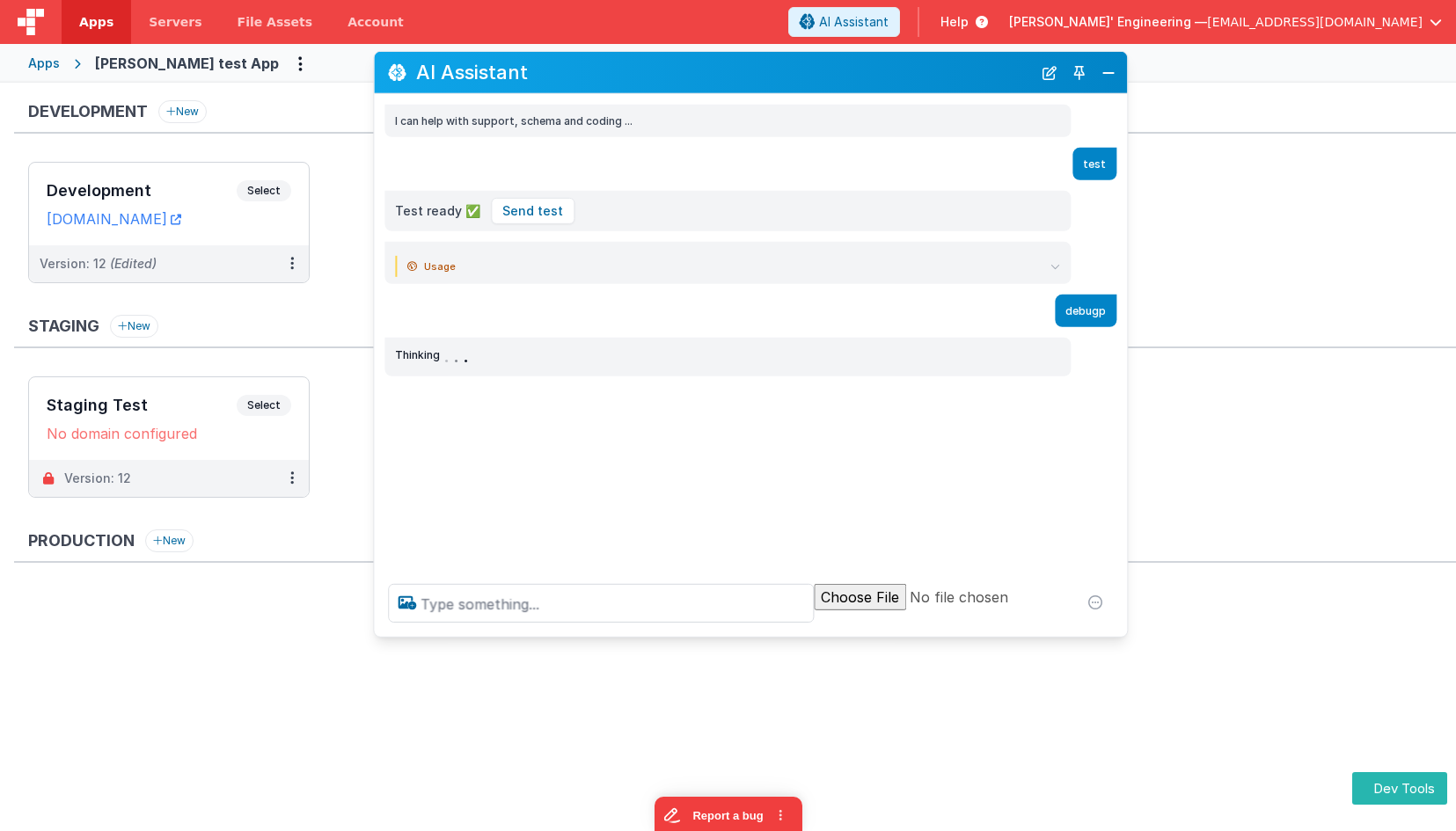
drag, startPoint x: 731, startPoint y: 184, endPoint x: 674, endPoint y: 76, distance: 122.1
click at [674, 76] on h2 "AI Assistant" at bounding box center [724, 71] width 616 height 21
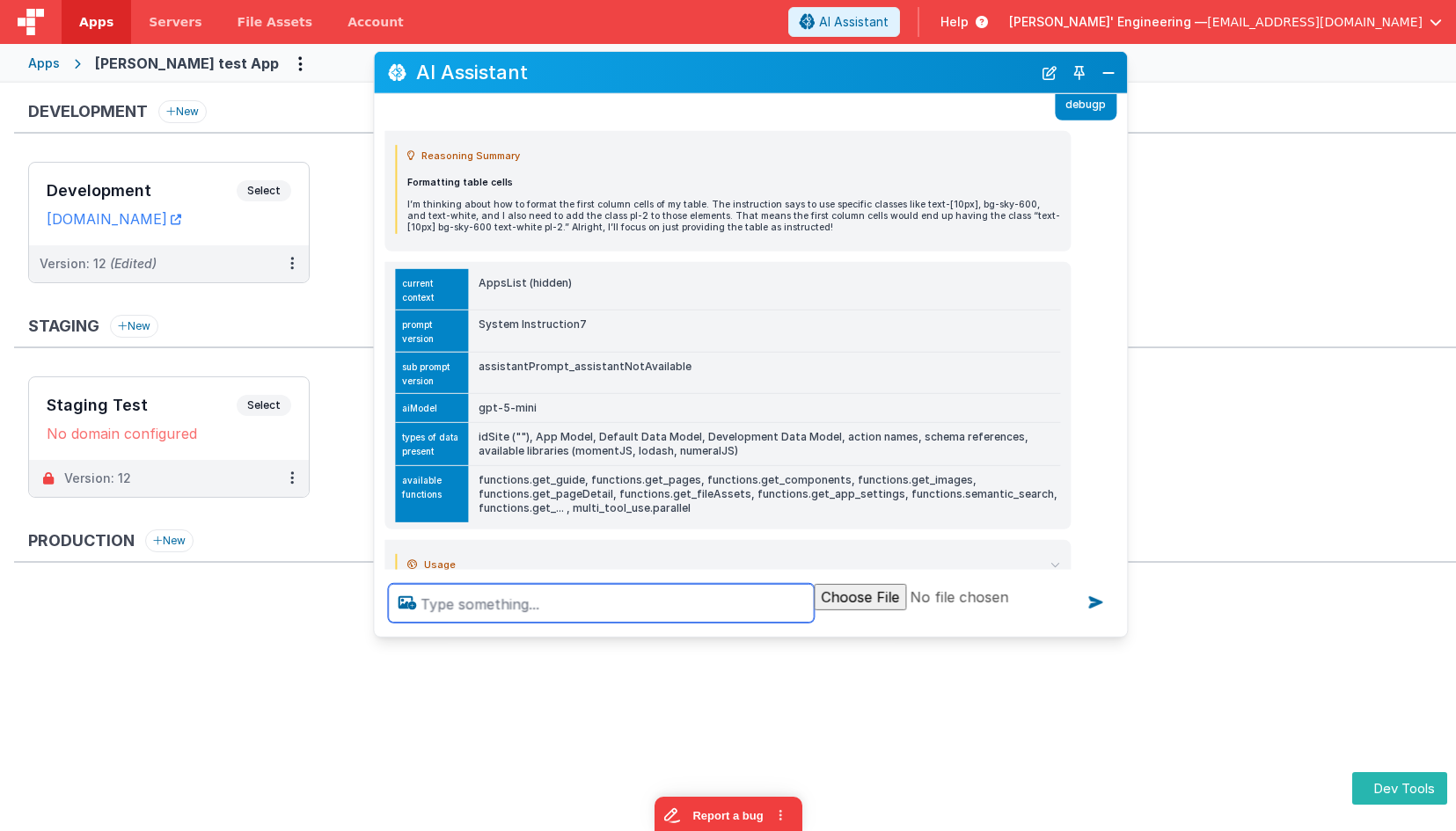
scroll to position [209, 0]
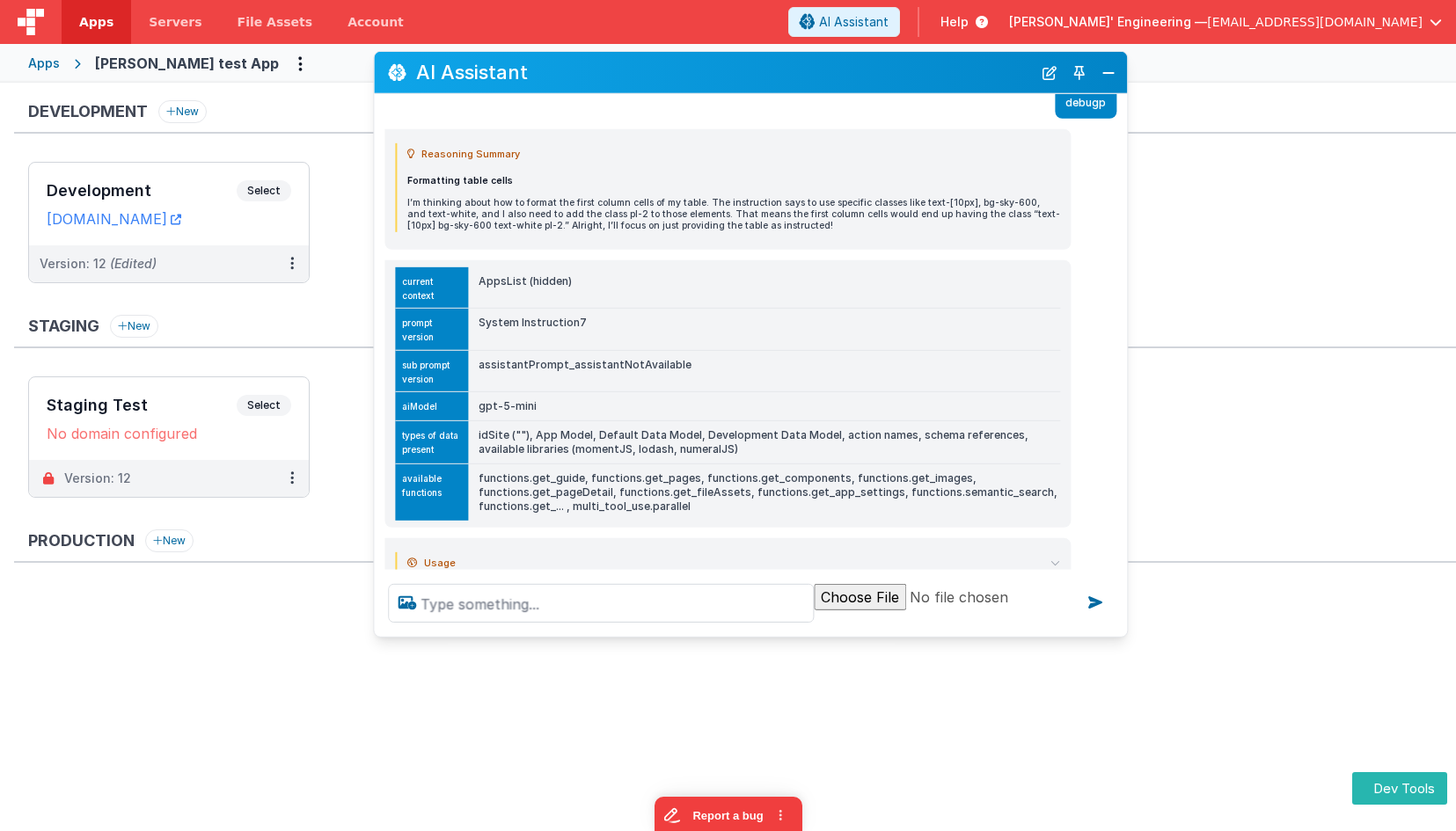
click at [656, 371] on td "assistantPrompt_assistantNotAvailable" at bounding box center [764, 371] width 592 height 42
click at [656, 371] on td "assistantPrompt_assistantNotAvailable" at bounding box center [764, 374] width 592 height 42
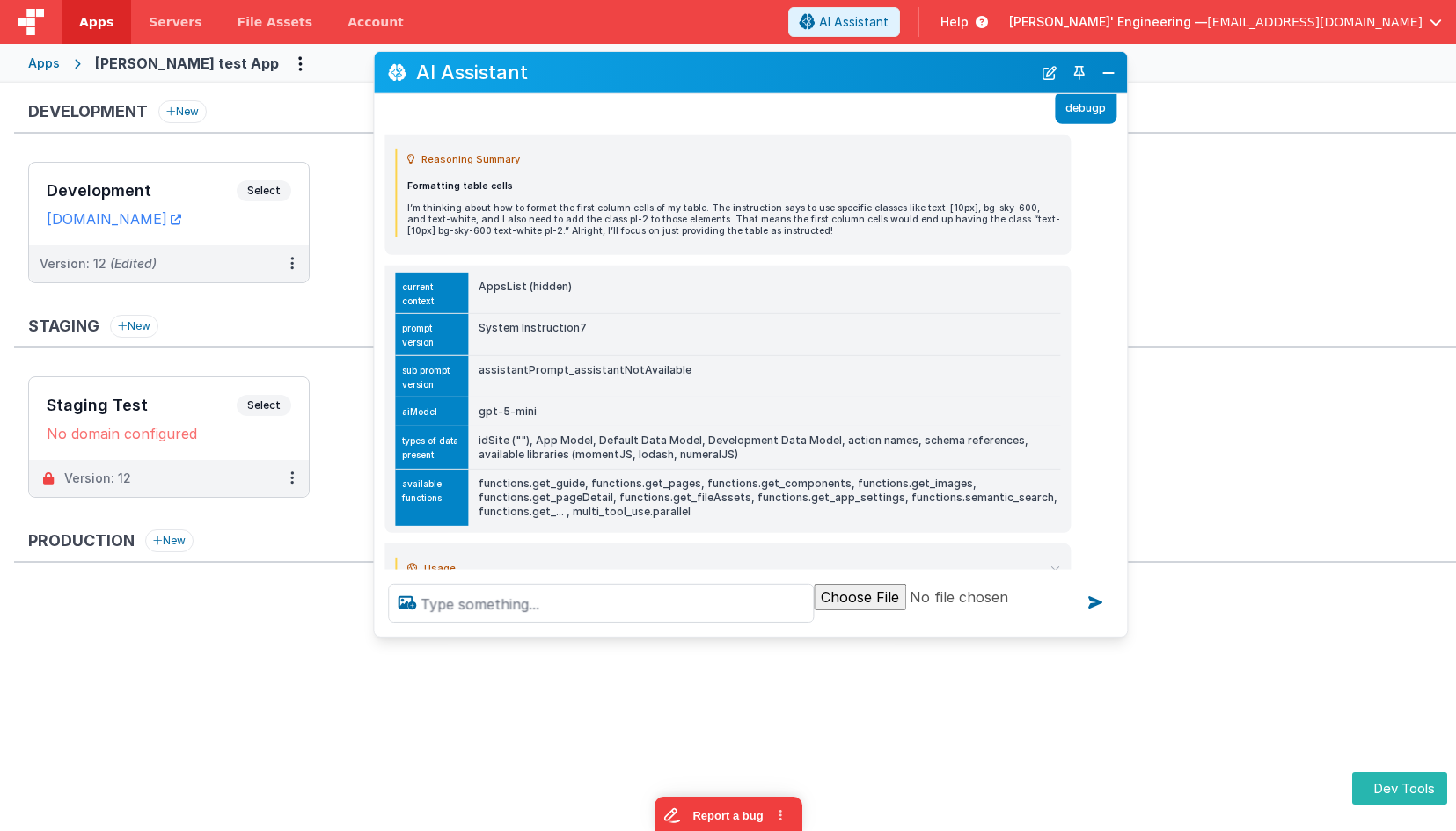
click at [501, 287] on td "AppsList (hidden)" at bounding box center [764, 292] width 592 height 41
drag, startPoint x: 553, startPoint y: 289, endPoint x: 598, endPoint y: 289, distance: 45.0
click at [553, 289] on td "AppsList (hidden)" at bounding box center [764, 292] width 592 height 41
drag, startPoint x: 574, startPoint y: 284, endPoint x: 475, endPoint y: 281, distance: 99.0
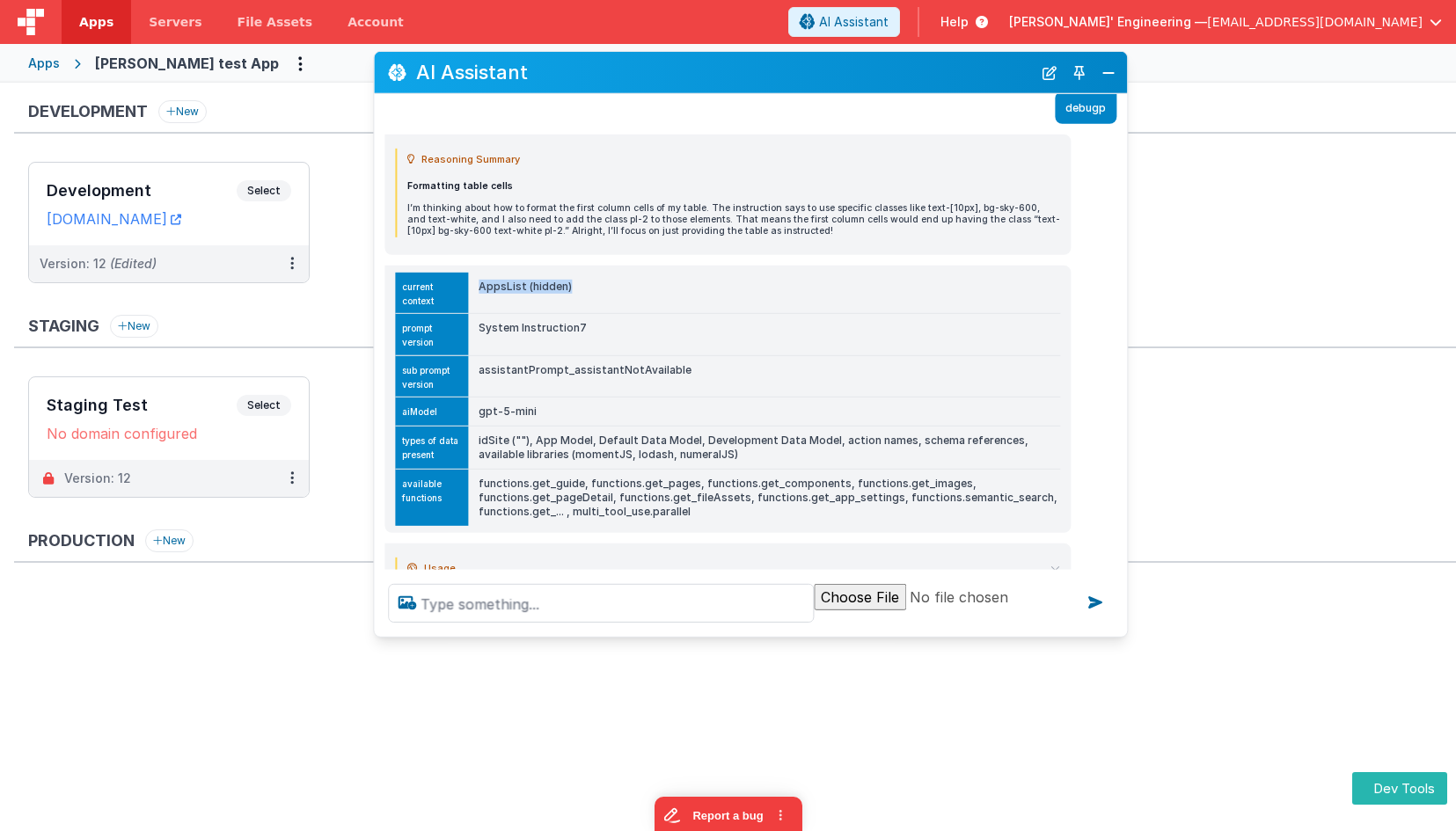
click at [475, 281] on td "AppsList (hidden)" at bounding box center [764, 292] width 592 height 41
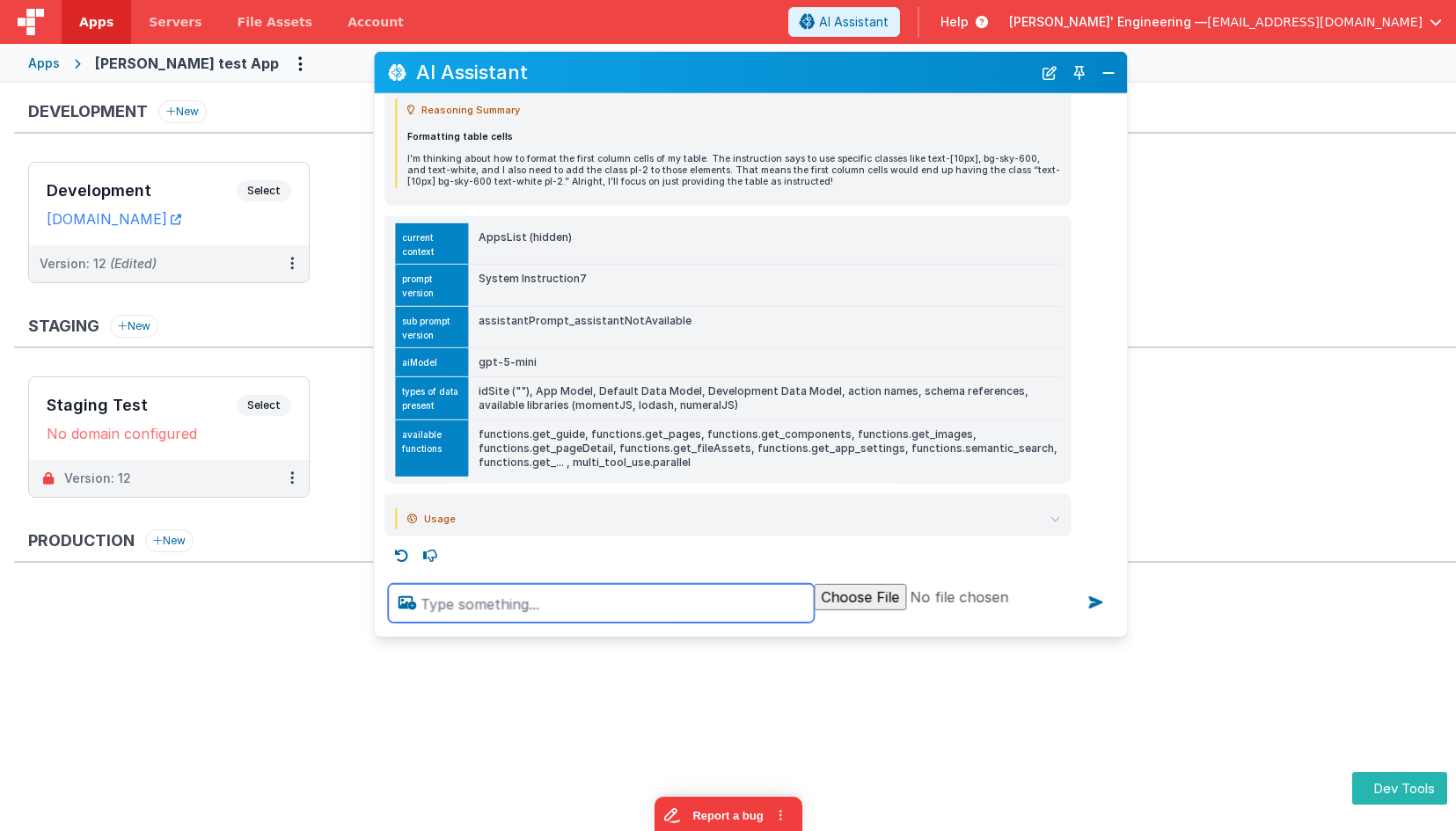
click at [575, 602] on textarea at bounding box center [600, 603] width 426 height 39
type textarea "why do you say the appsList context is hidden"
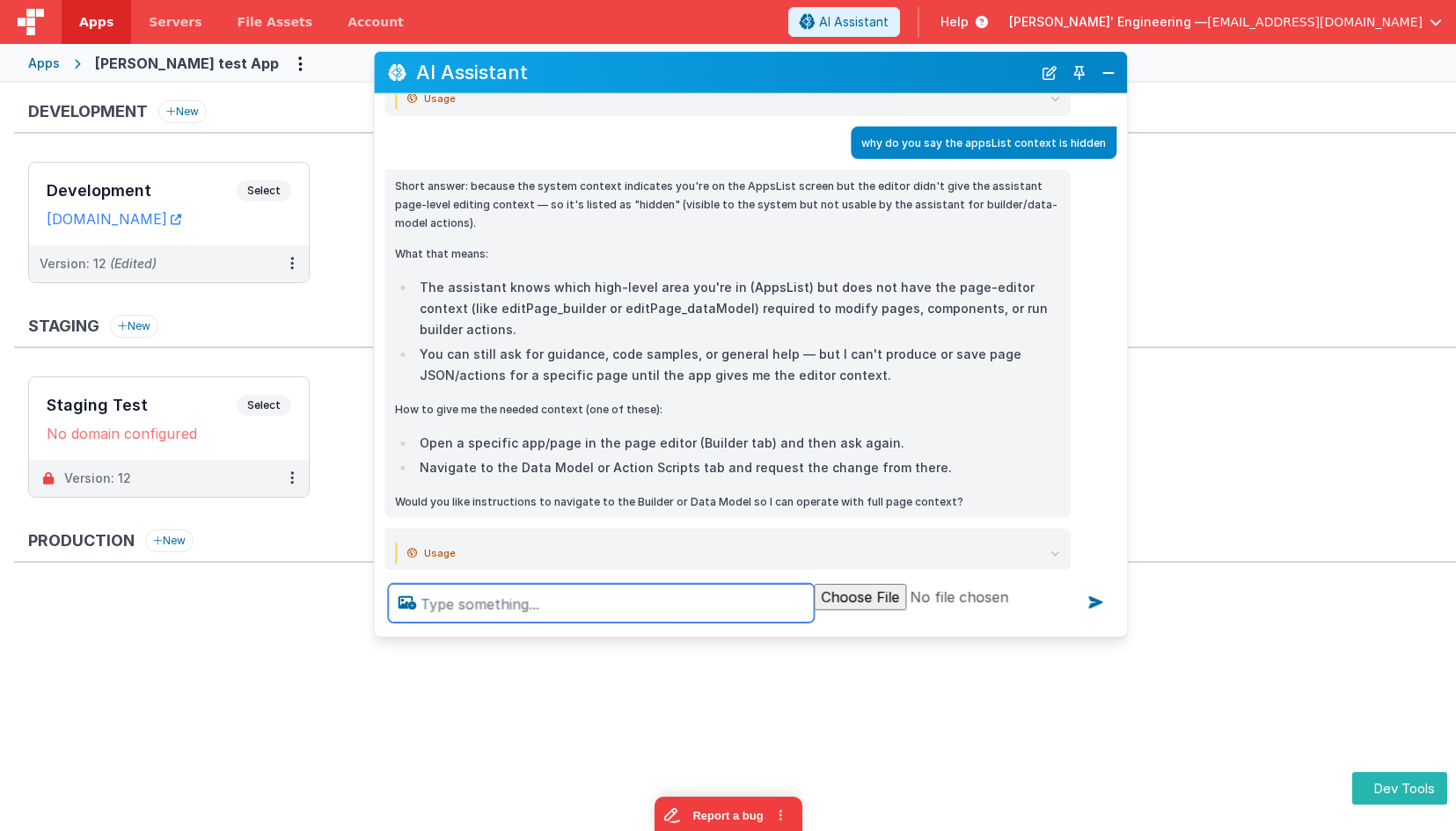
scroll to position [688, 0]
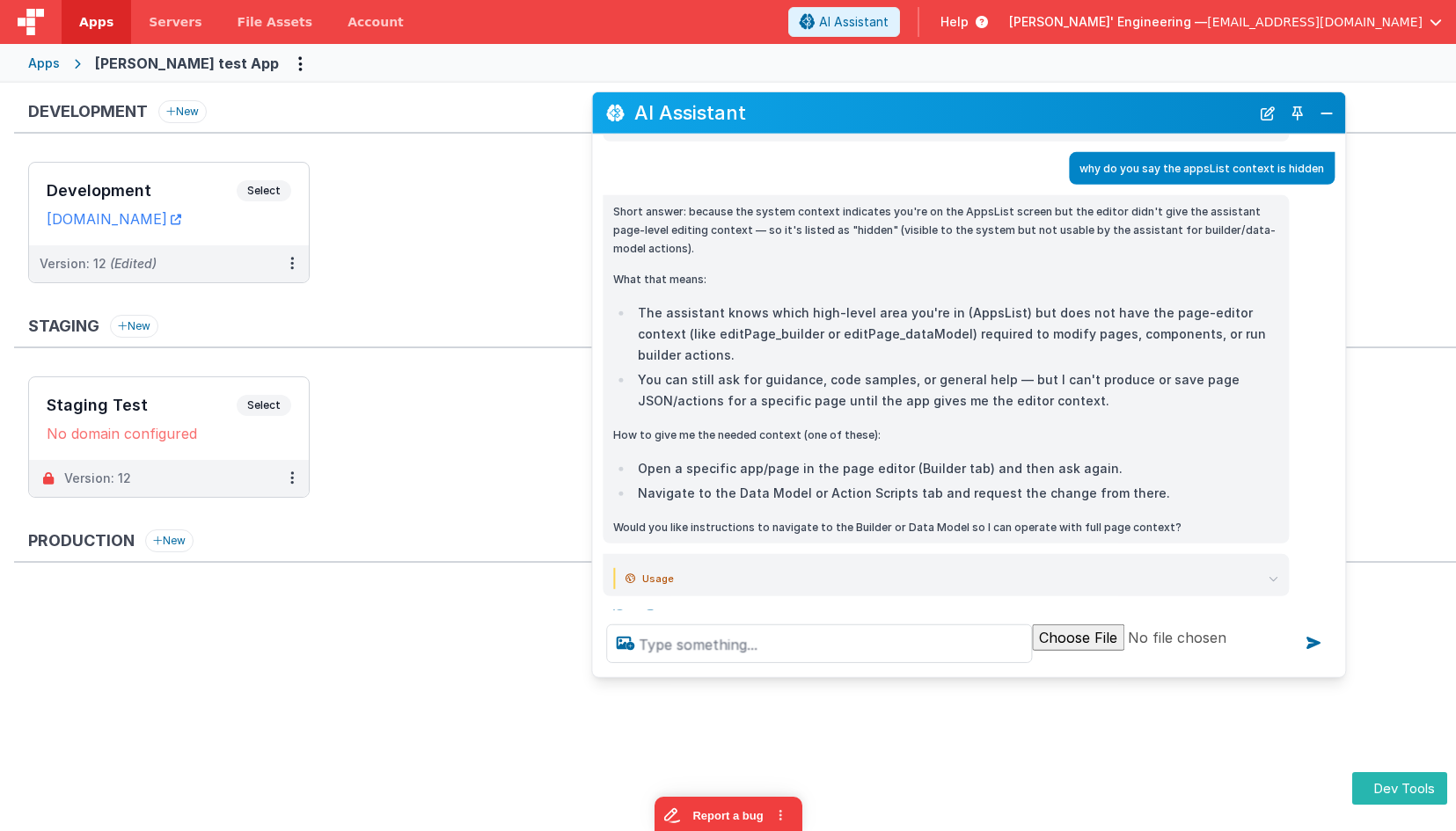
drag, startPoint x: 673, startPoint y: 82, endPoint x: 894, endPoint y: 121, distance: 224.4
click at [894, 121] on h2 "AI Assistant" at bounding box center [942, 112] width 616 height 21
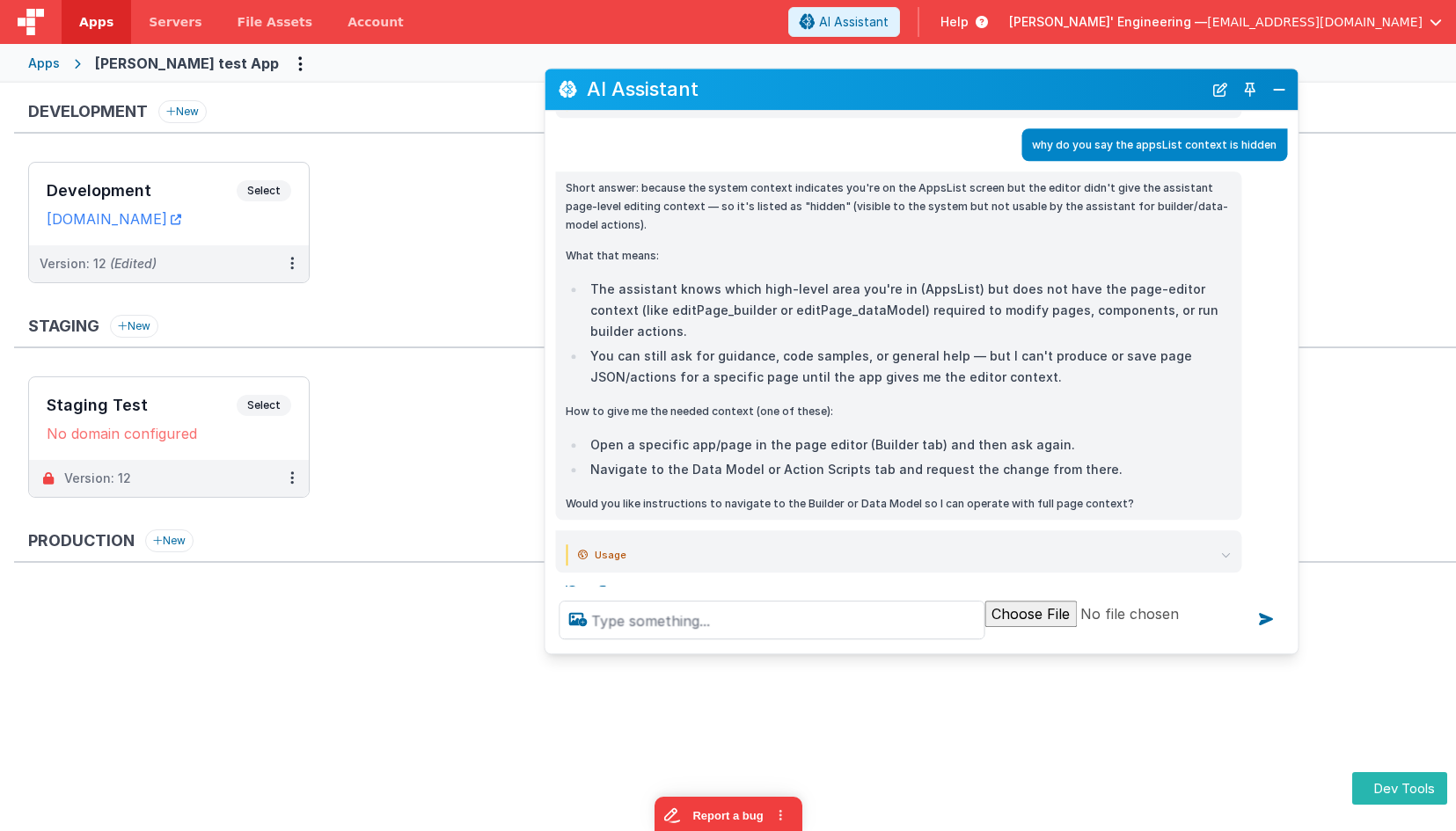
drag, startPoint x: 864, startPoint y: 121, endPoint x: 826, endPoint y: 106, distance: 40.9
click at [813, 97] on h2 "AI Assistant" at bounding box center [894, 89] width 616 height 21
click at [1039, 346] on li "You can still ask for guidance, code samples, or general help — but I can't pro…" at bounding box center [908, 367] width 646 height 42
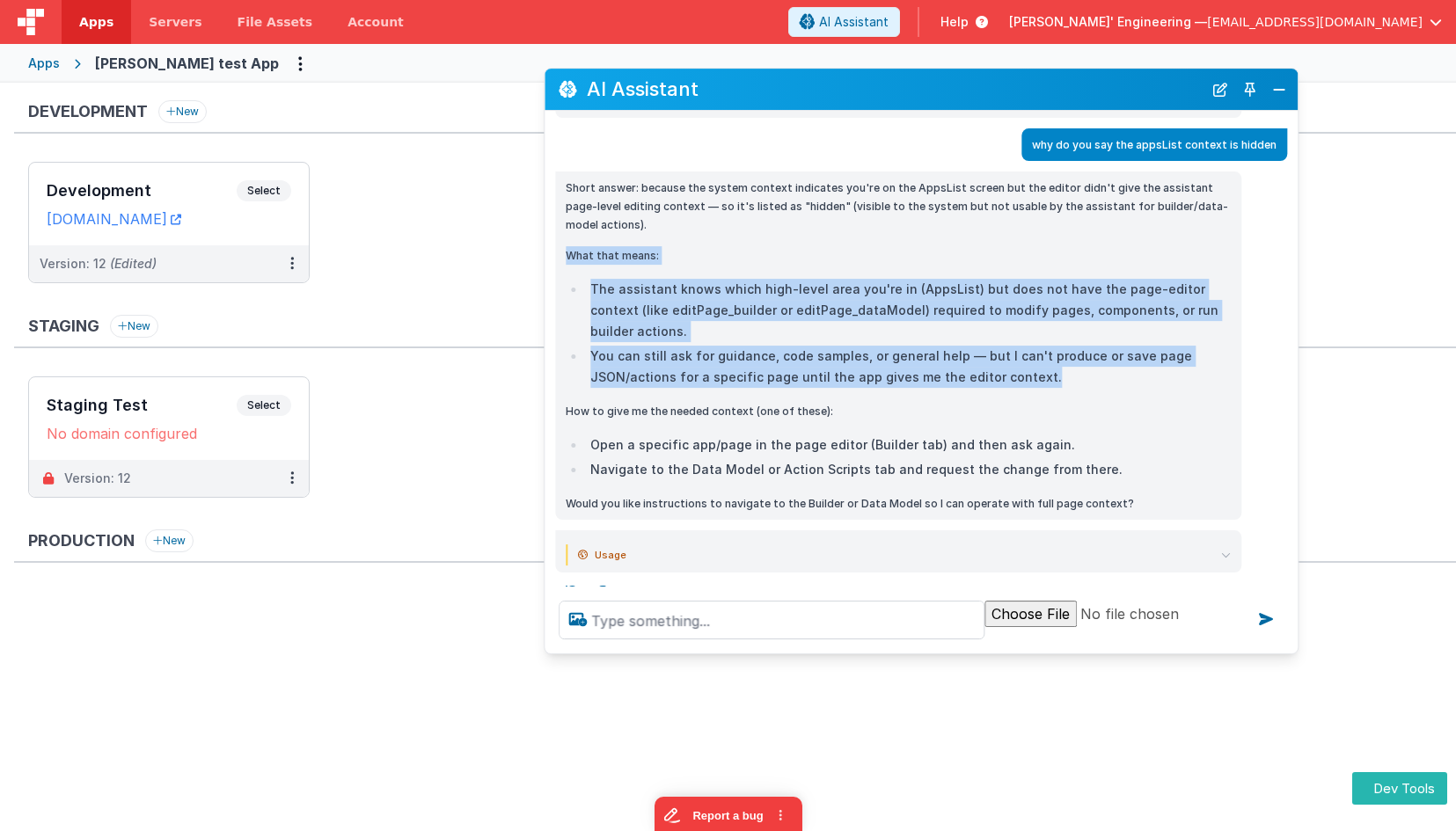
drag, startPoint x: 1028, startPoint y: 317, endPoint x: 1020, endPoint y: 240, distance: 77.4
click at [1020, 240] on div "Short answer: because the system context indicates you're on the AppsList scree…" at bounding box center [898, 346] width 665 height 335
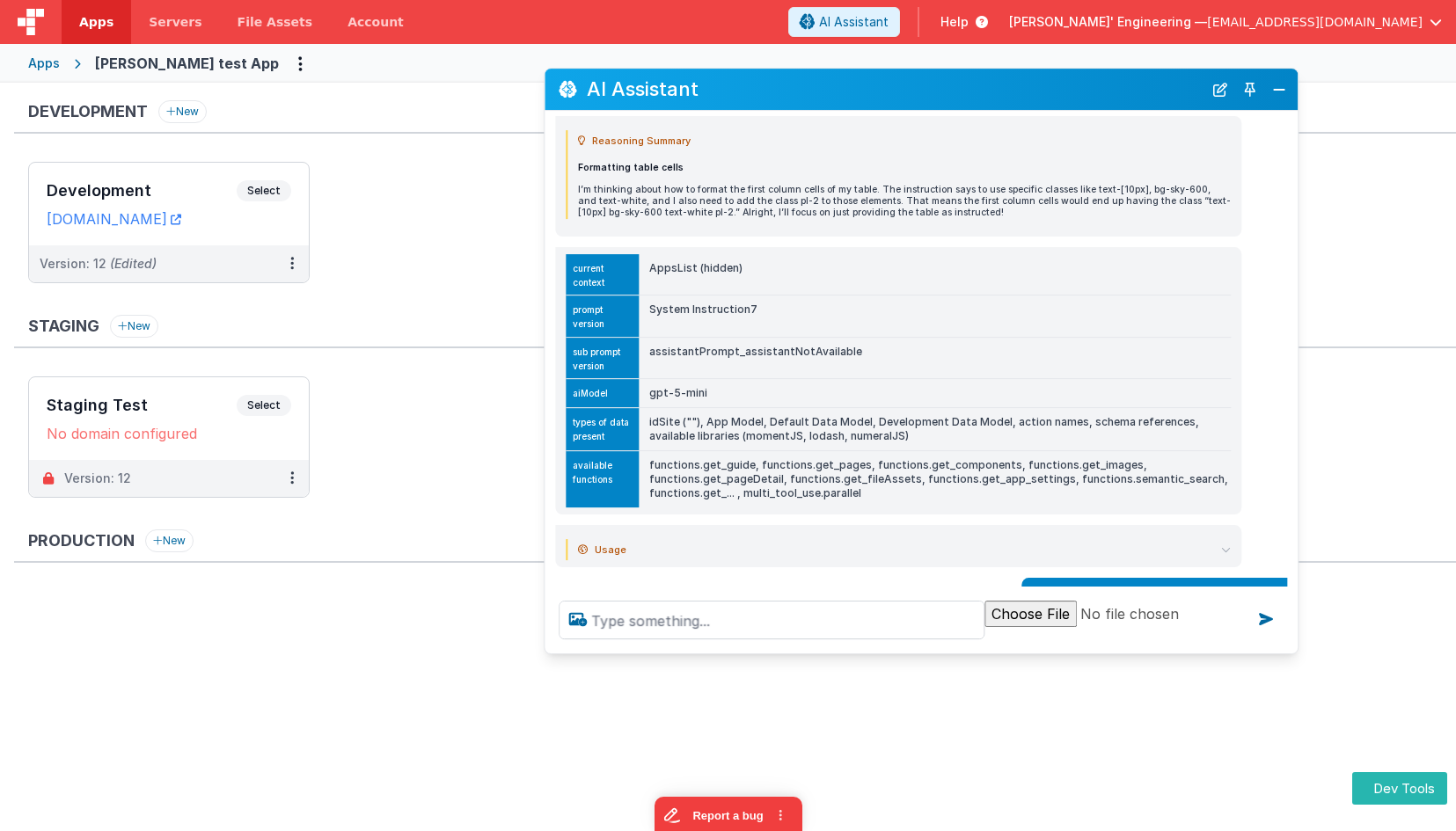
scroll to position [237, 0]
click at [799, 355] on td "assistantPrompt_assistantNotAvailable" at bounding box center [935, 359] width 592 height 42
click at [436, 58] on div "Apps Charles GUI test App" at bounding box center [728, 63] width 1456 height 39
click at [672, 272] on td "AppsList (hidden)" at bounding box center [935, 277] width 592 height 41
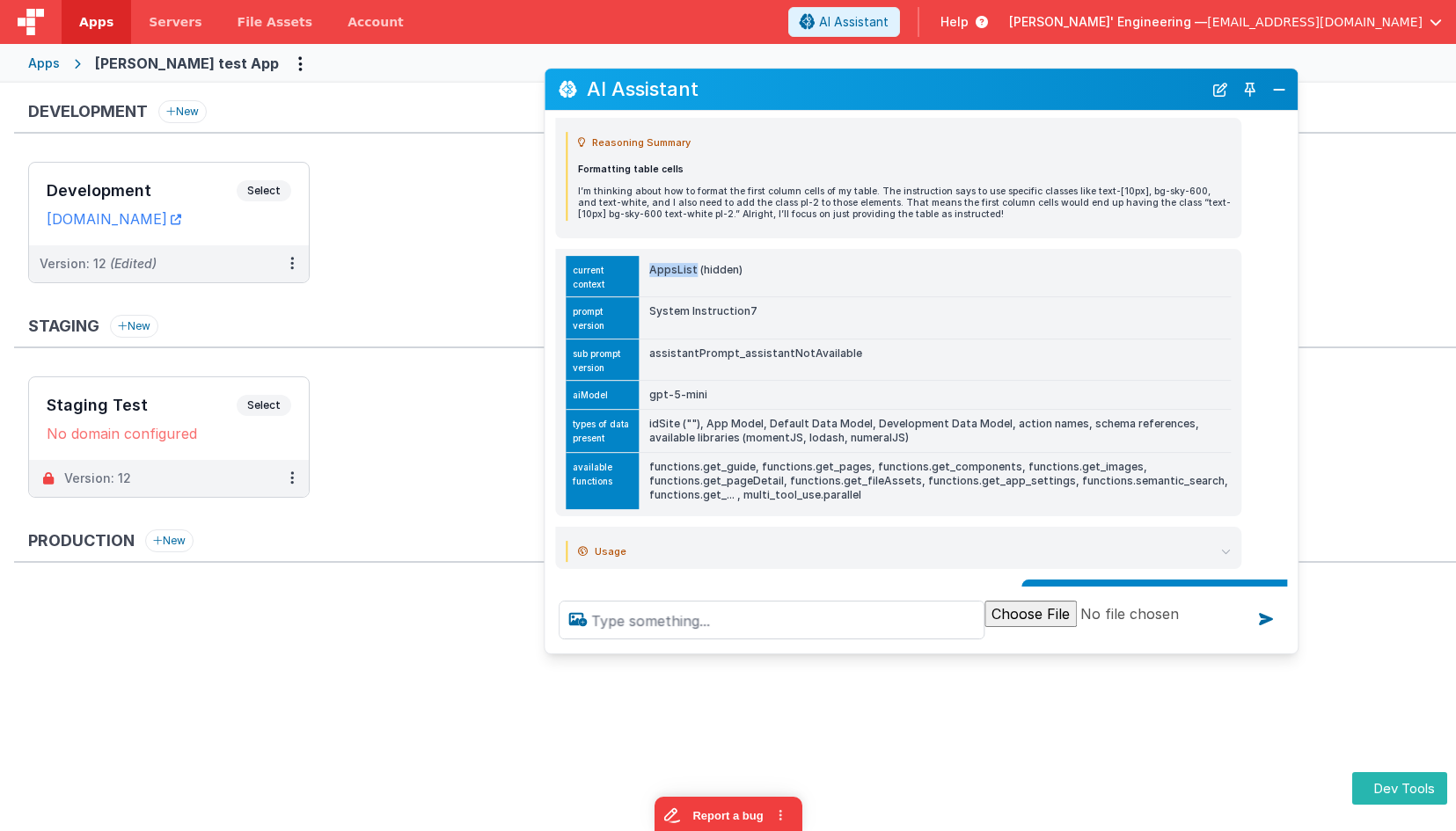
copy td "AppsList"
drag, startPoint x: 1223, startPoint y: 90, endPoint x: 1225, endPoint y: 112, distance: 22.1
click at [1223, 90] on button "New Chat" at bounding box center [1220, 89] width 24 height 24
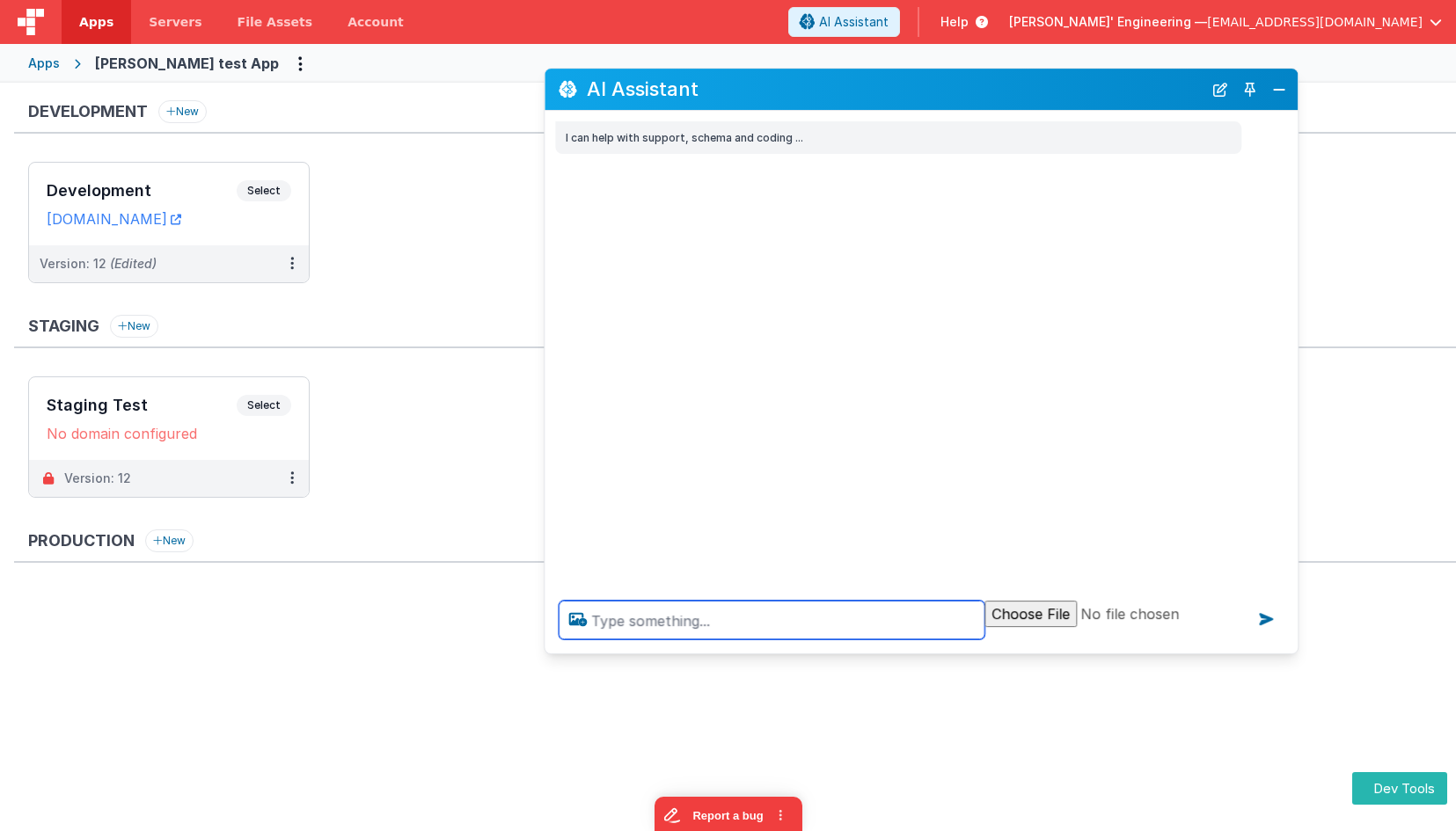
click at [926, 615] on textarea at bounding box center [771, 620] width 426 height 39
type textarea "debugp"
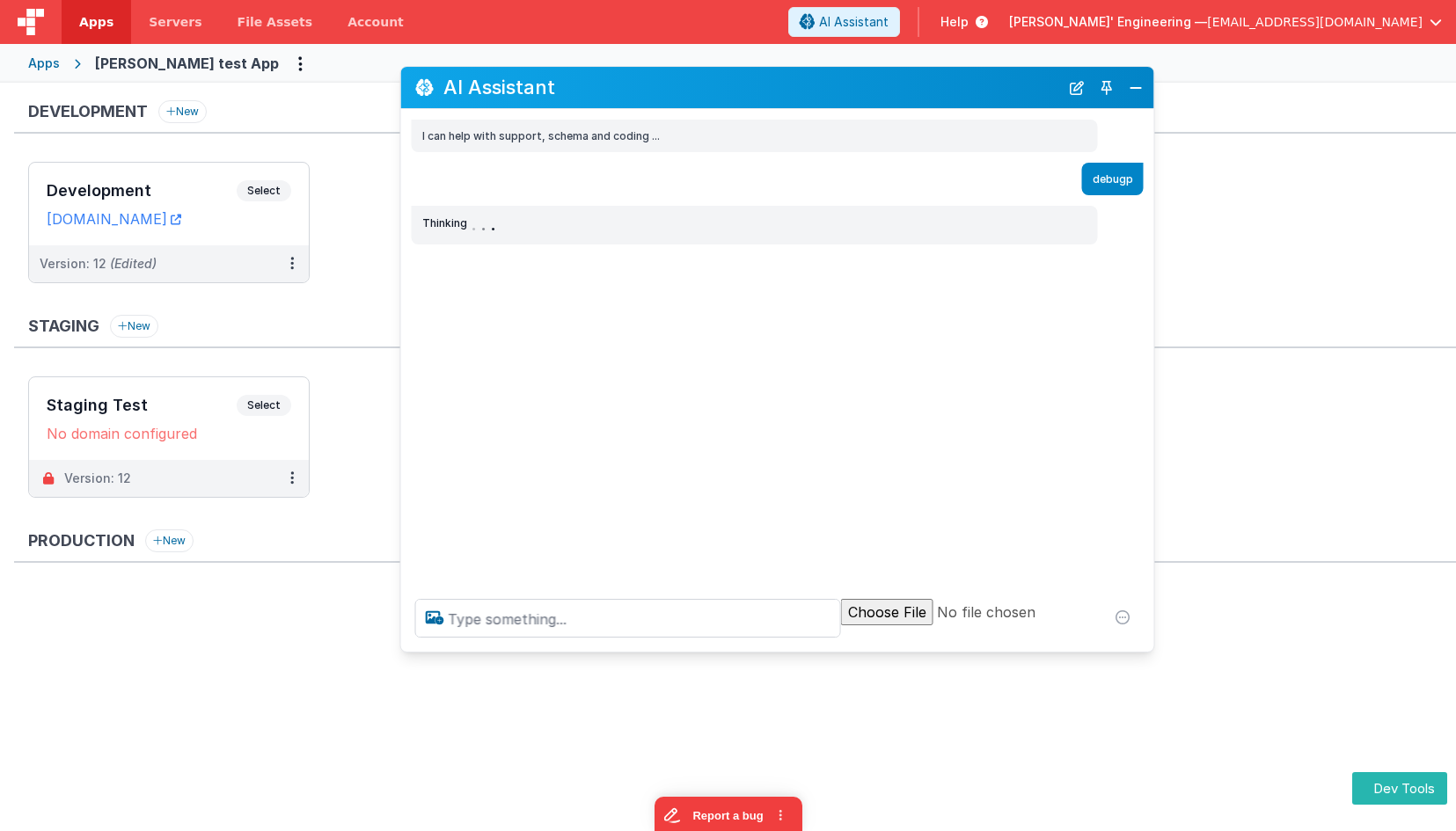
drag, startPoint x: 992, startPoint y: 103, endPoint x: 848, endPoint y: 102, distance: 144.0
click at [848, 102] on div "AI Assistant" at bounding box center [777, 87] width 753 height 41
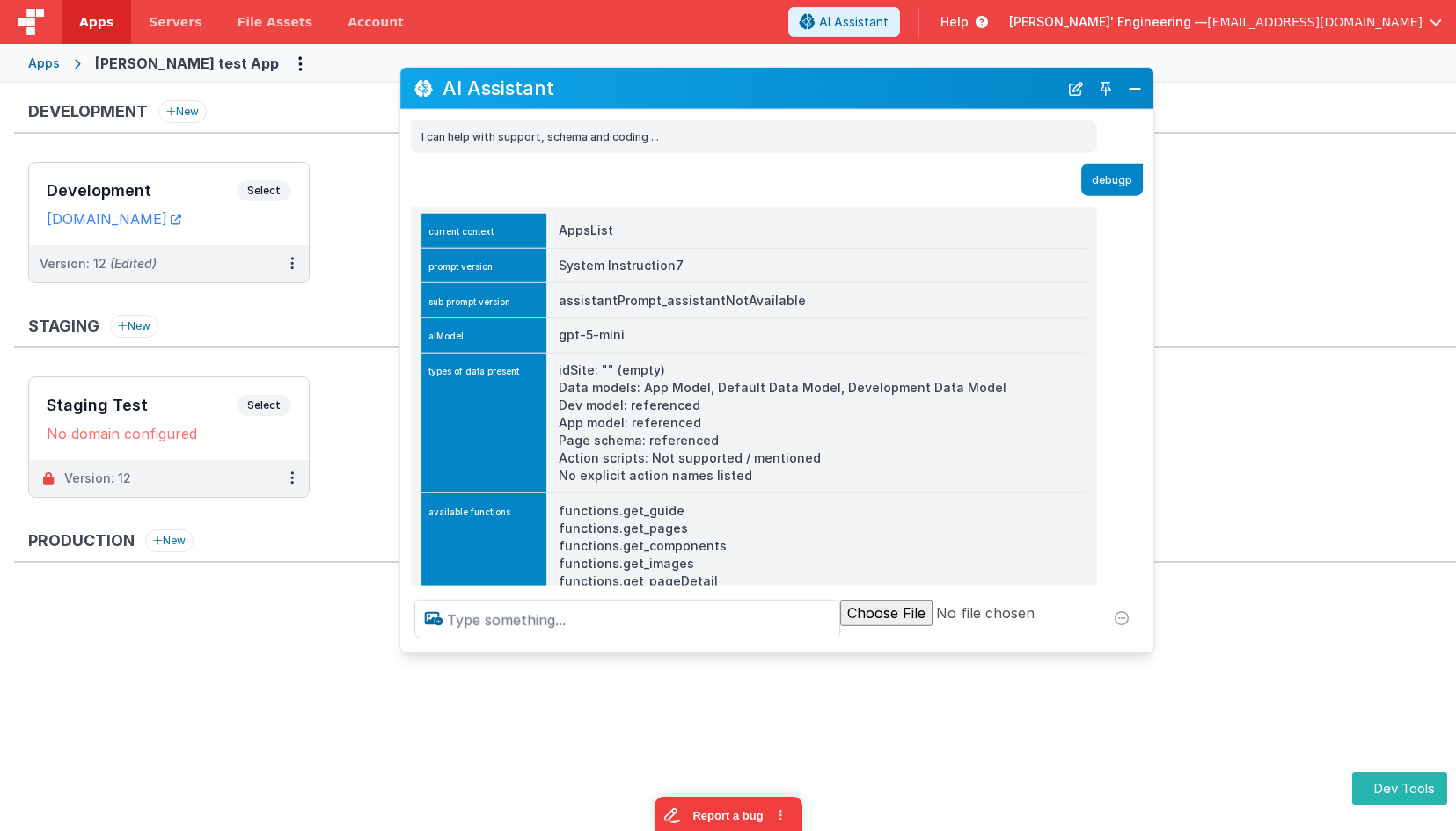
scroll to position [107, 0]
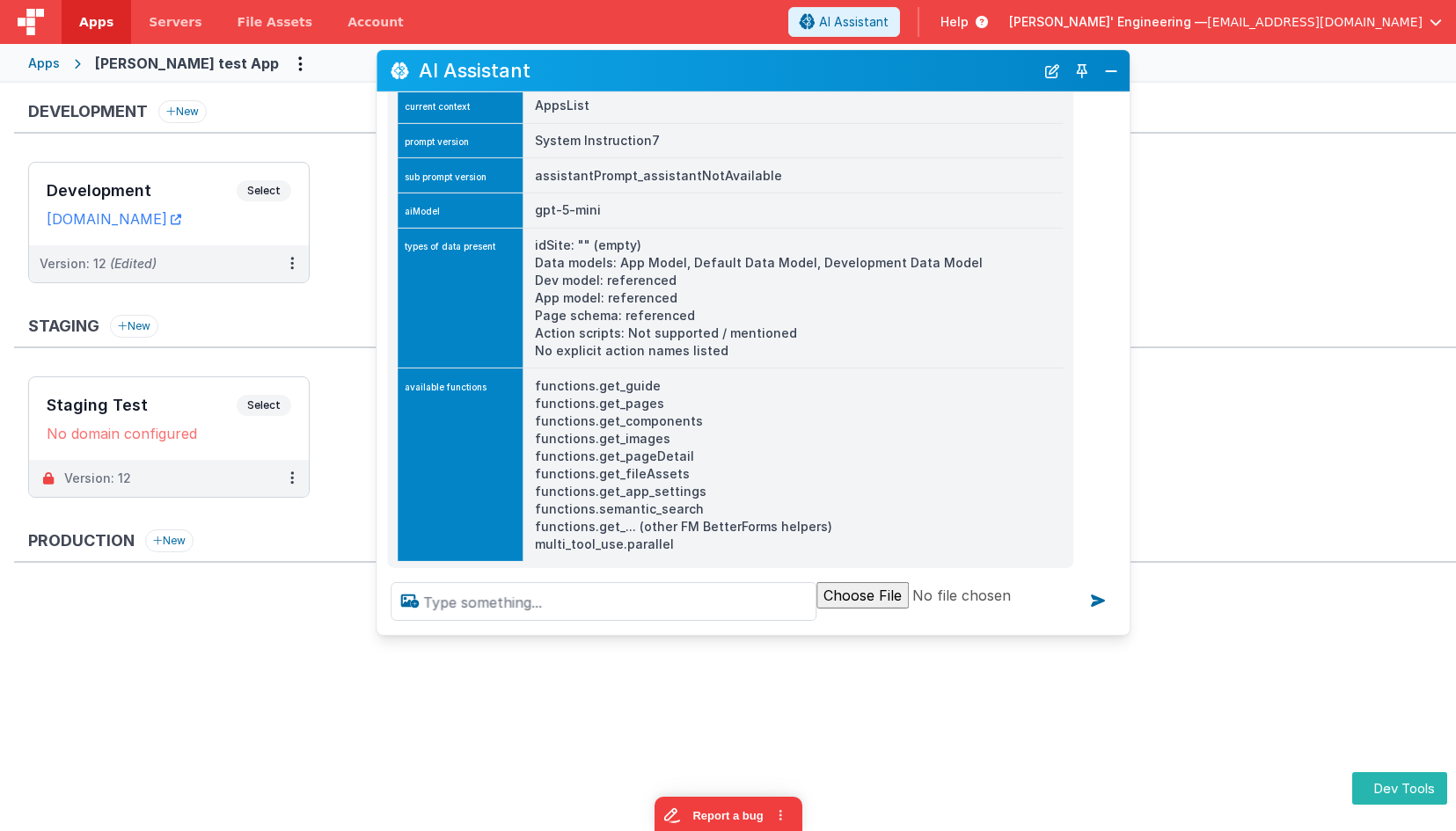
drag, startPoint x: 579, startPoint y: 79, endPoint x: 556, endPoint y: 62, distance: 28.6
click at [556, 62] on h2 "AI Assistant" at bounding box center [726, 69] width 616 height 21
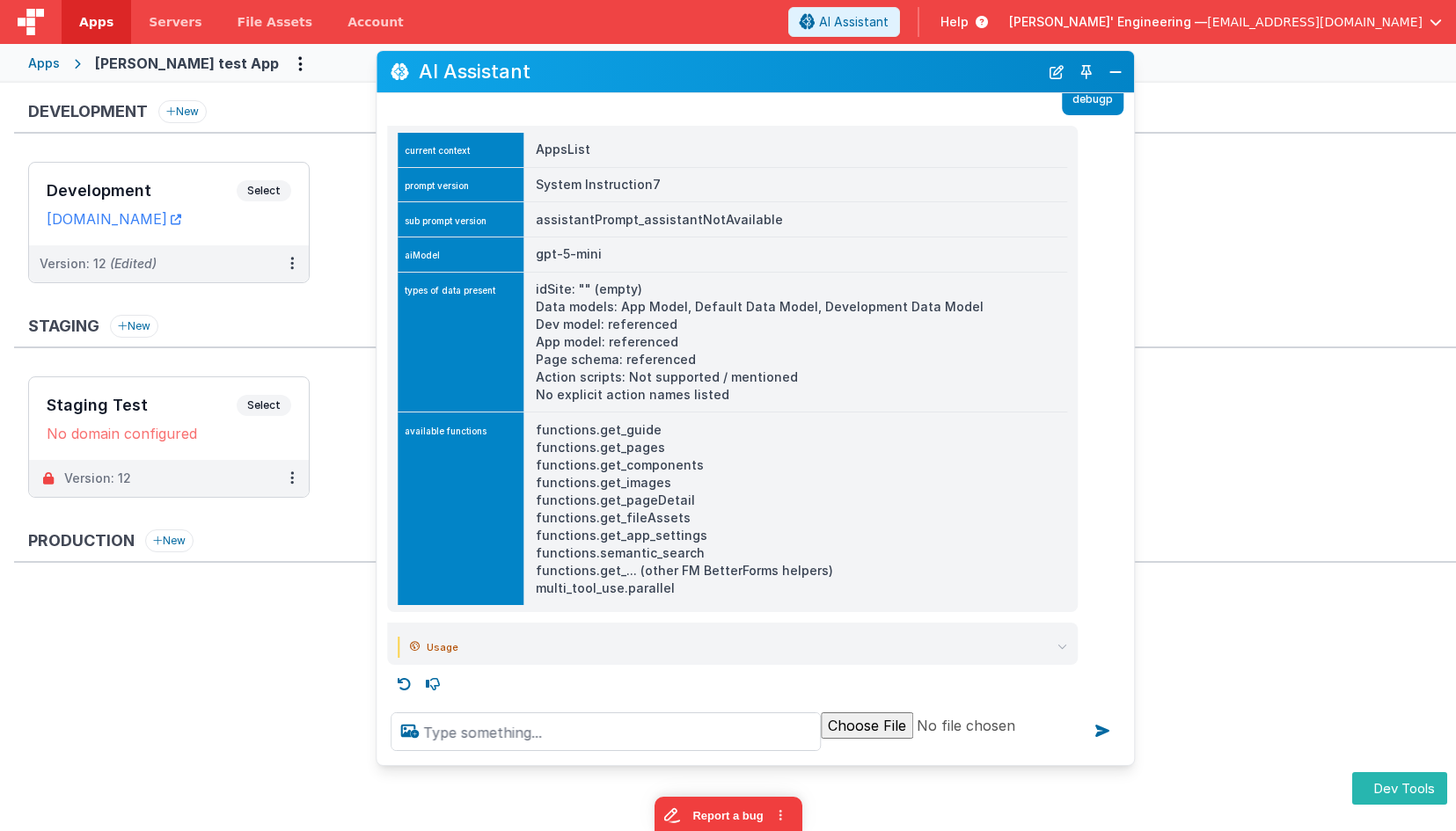
scroll to position [64, 0]
drag, startPoint x: 1123, startPoint y: 634, endPoint x: 1128, endPoint y: 764, distance: 130.1
click at [1128, 764] on div "AI Assistant I can help with support, schema and coding ... debugp current cont…" at bounding box center [756, 408] width 759 height 716
click at [479, 732] on textarea at bounding box center [606, 731] width 430 height 39
type textarea "debugp"
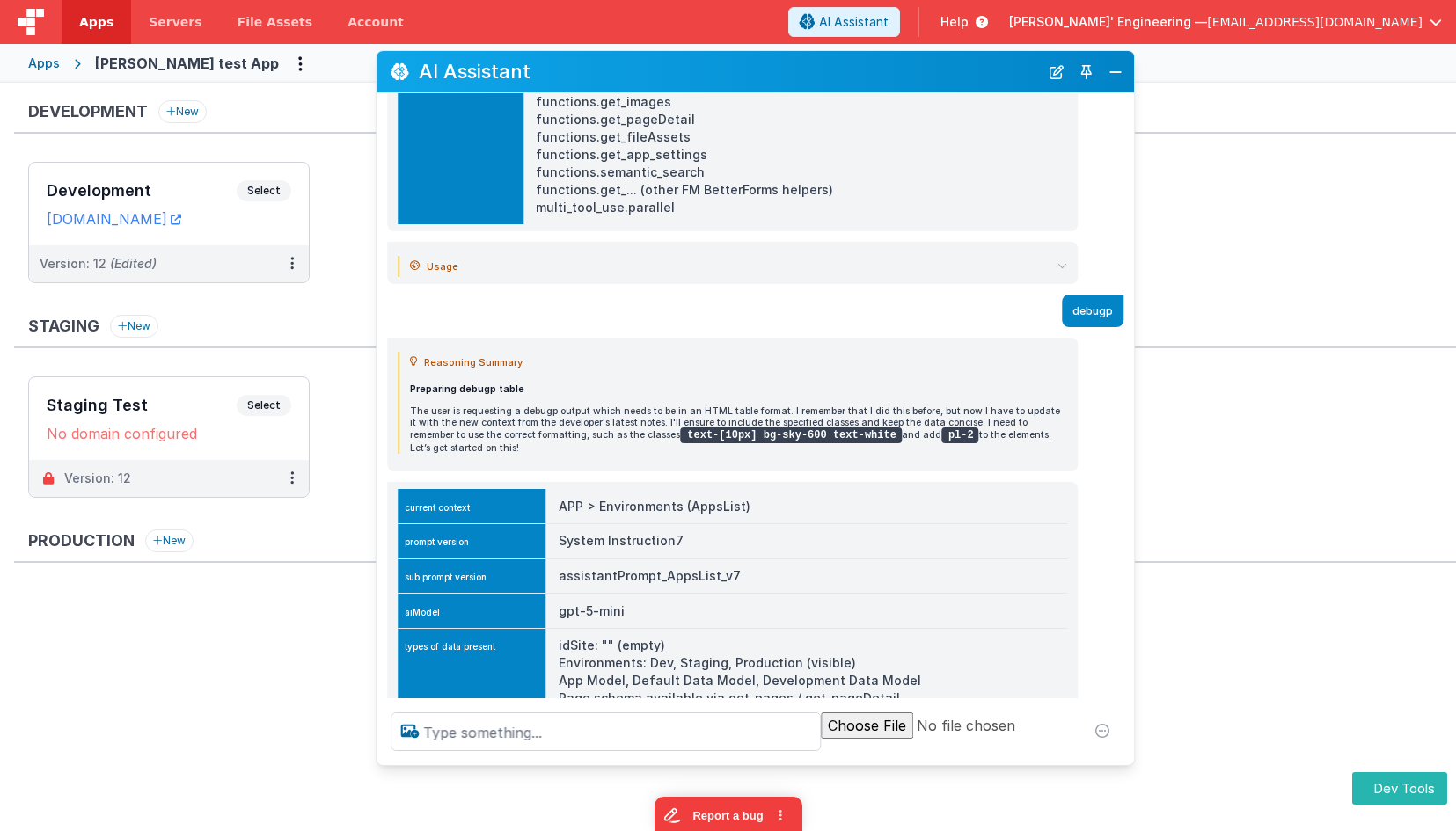
scroll to position [505, 0]
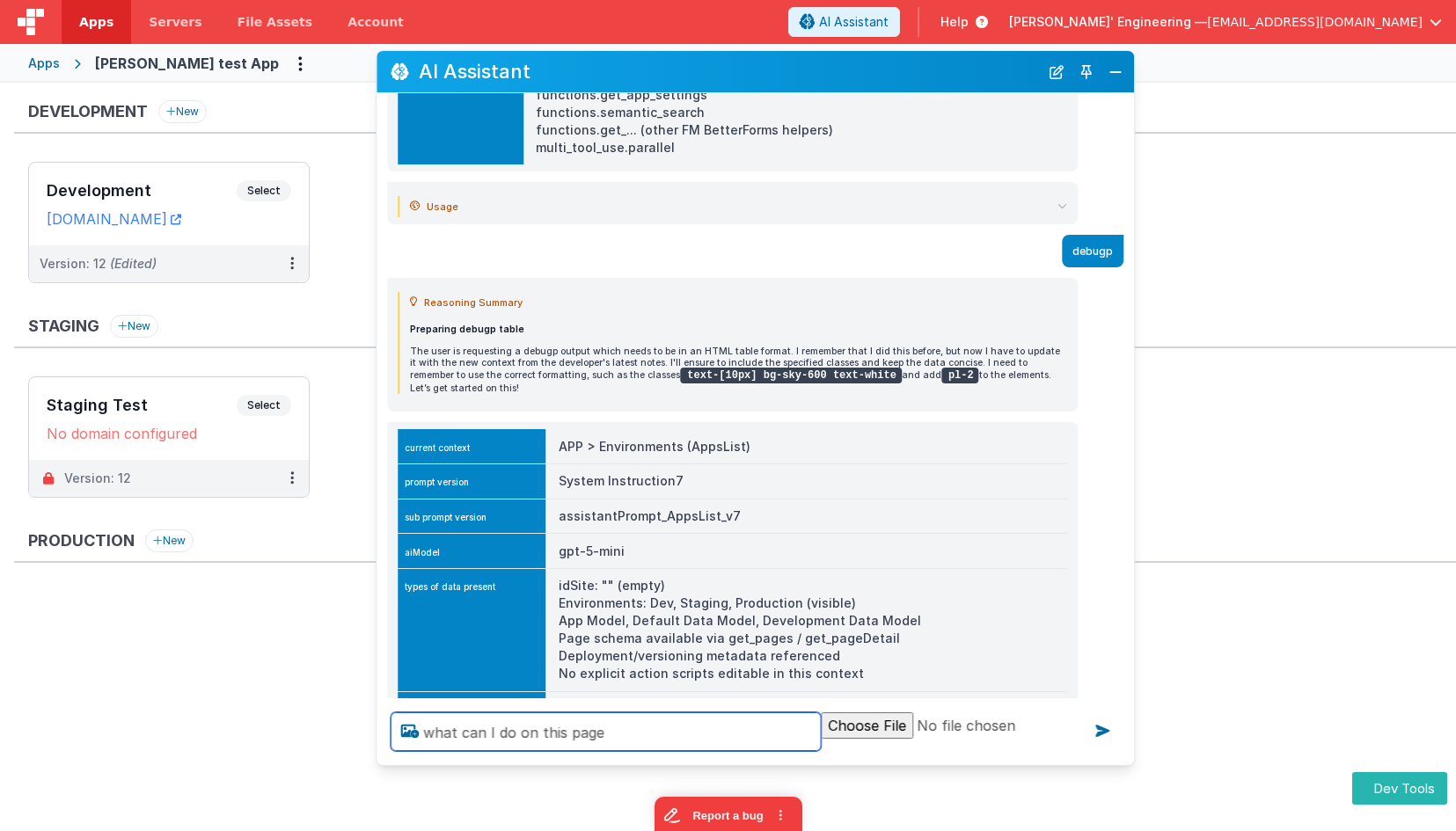
type textarea "what can I do on this page"
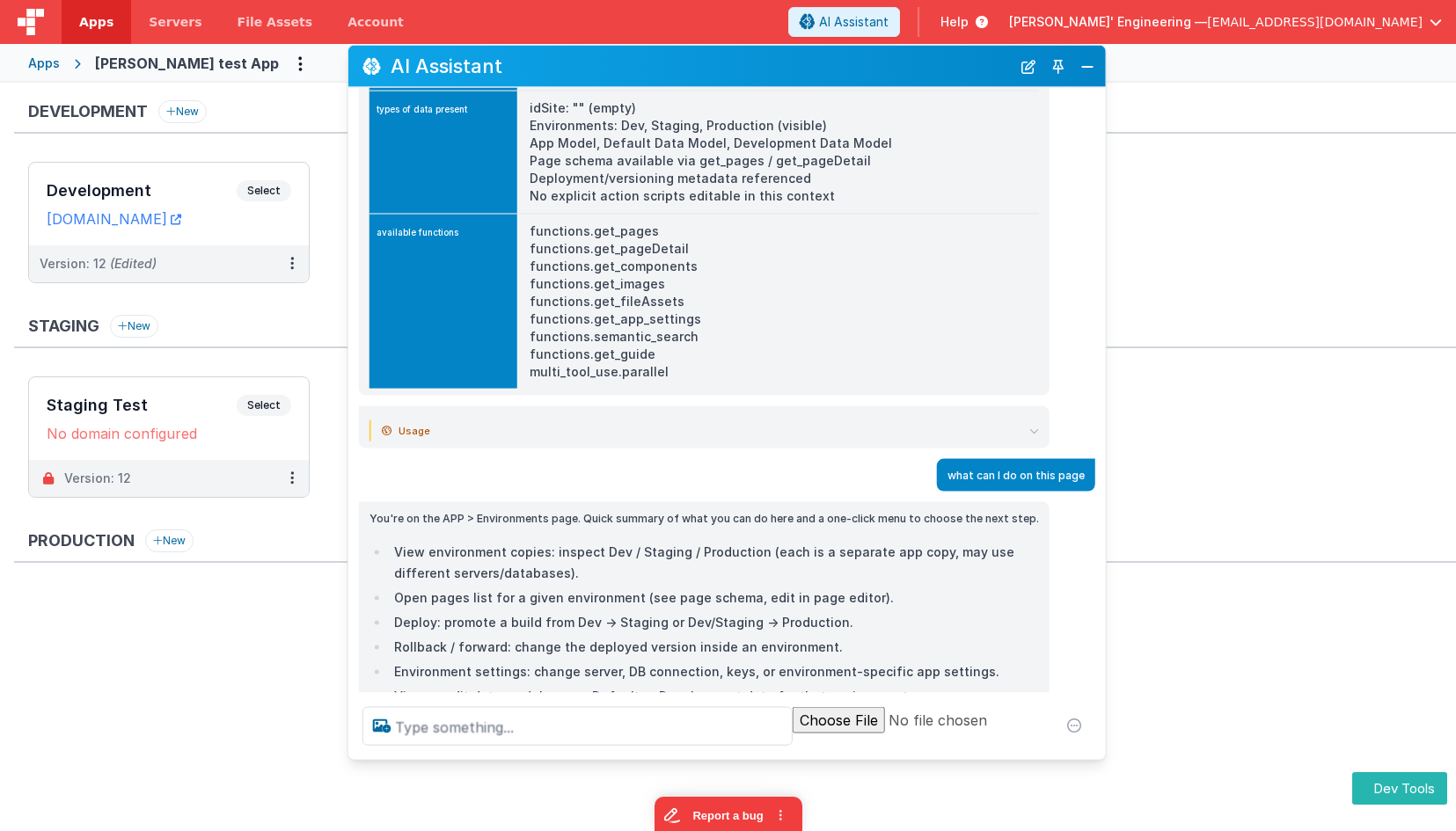
scroll to position [977, 0]
drag, startPoint x: 951, startPoint y: 80, endPoint x: 923, endPoint y: 74, distance: 28.6
click at [923, 74] on h2 "AI Assistant" at bounding box center [700, 66] width 620 height 21
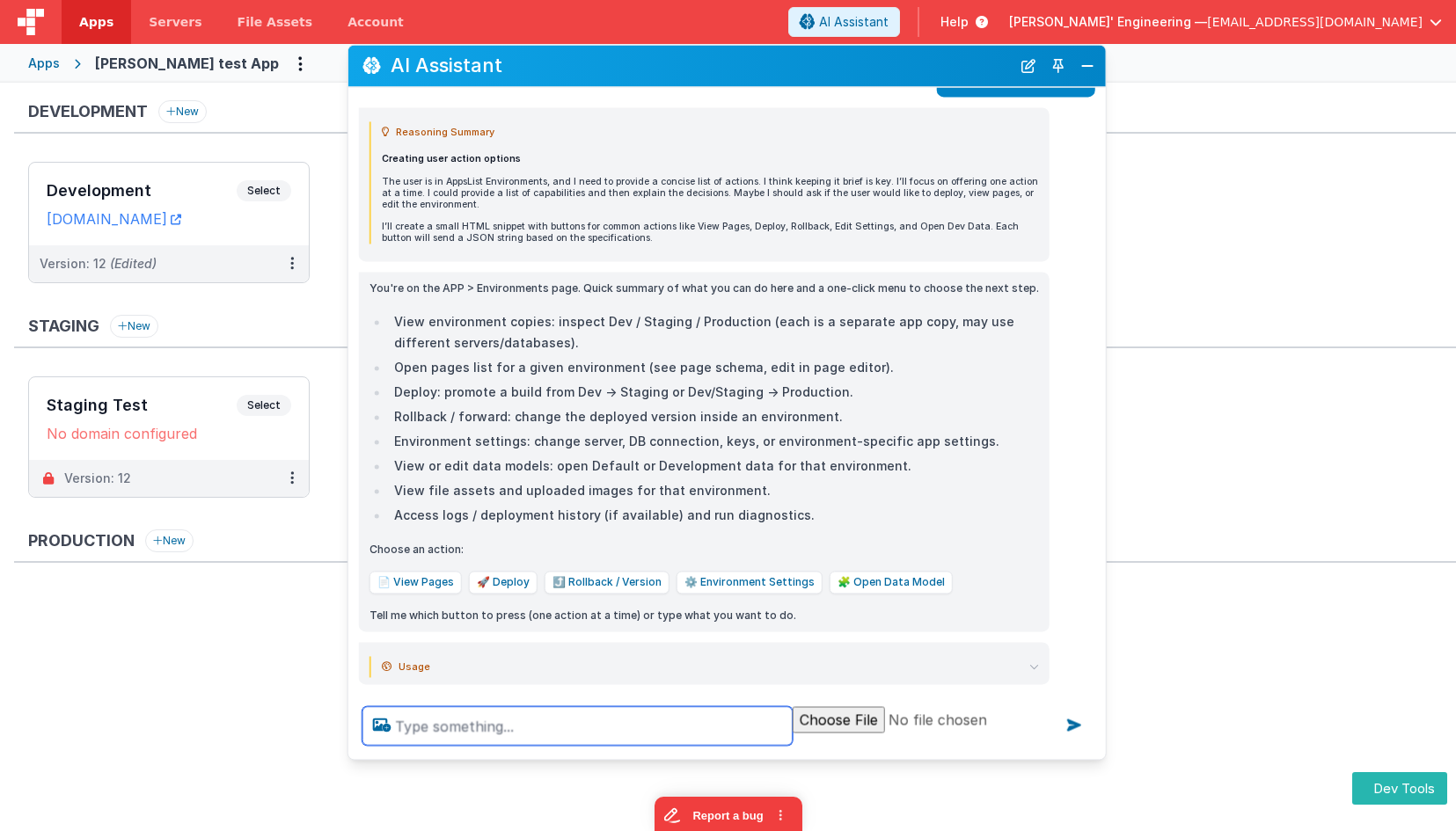
scroll to position [1384, 0]
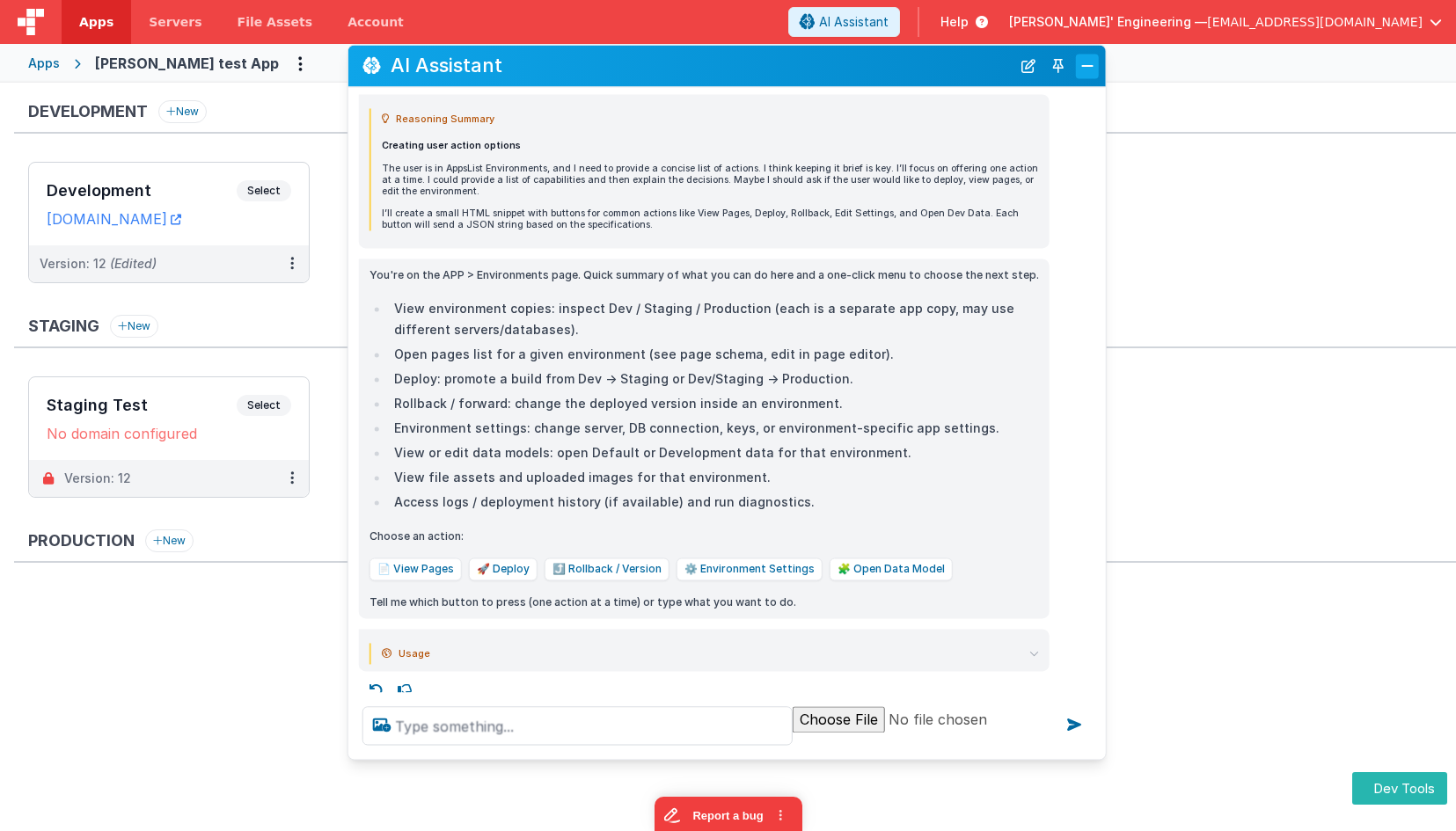
click at [1089, 70] on button "Close" at bounding box center [1087, 66] width 22 height 24
